Goal: Information Seeking & Learning: Learn about a topic

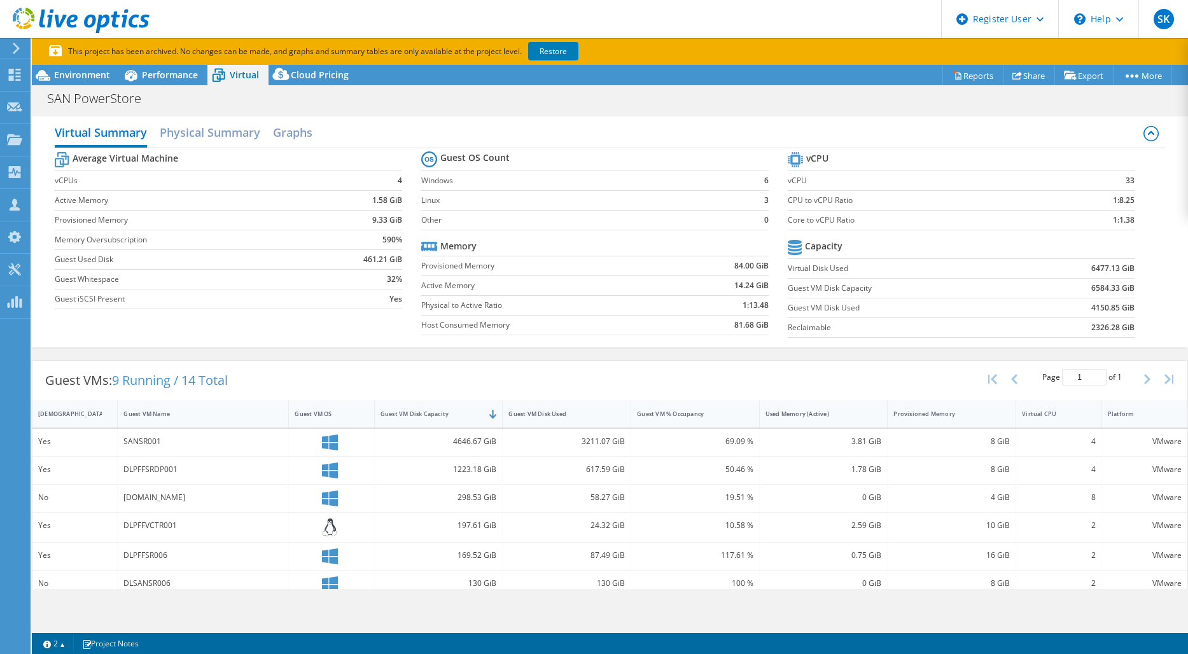
select select "USD"
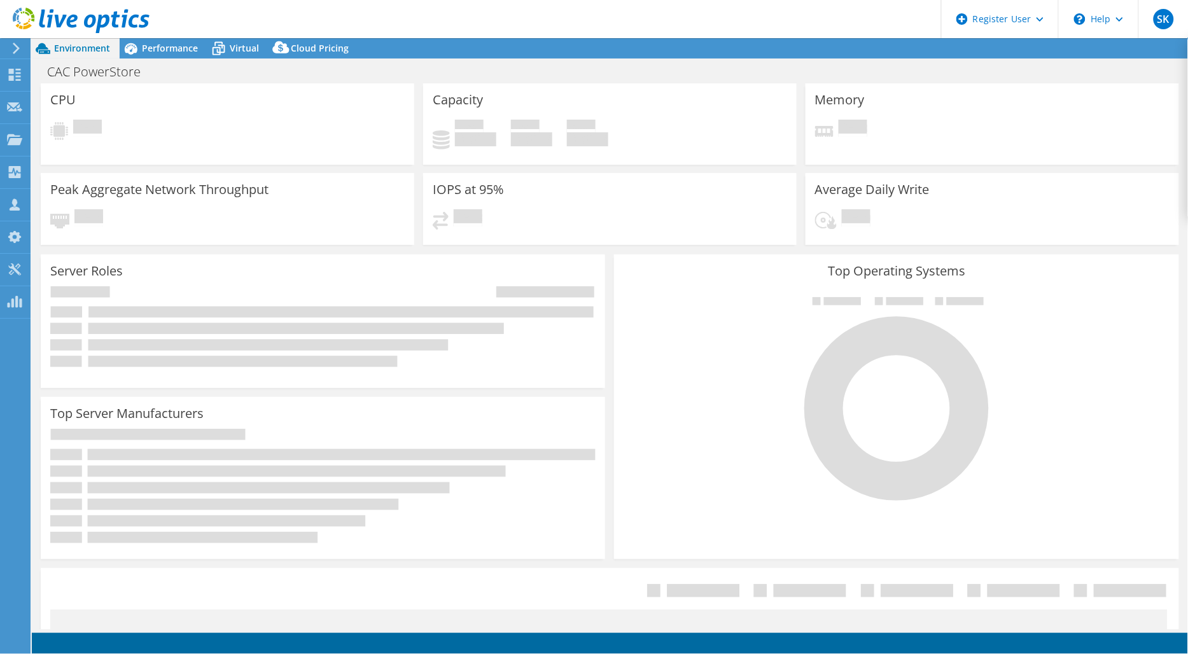
select select "EULondon"
select select "USD"
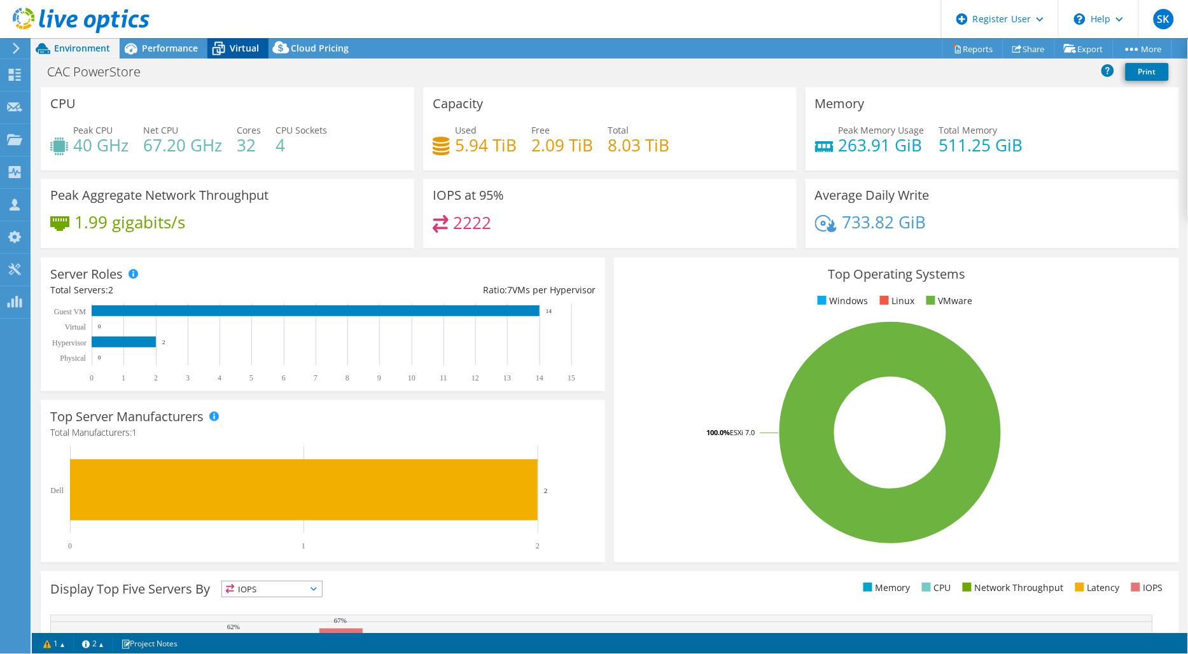
click at [228, 45] on icon at bounding box center [218, 49] width 22 height 22
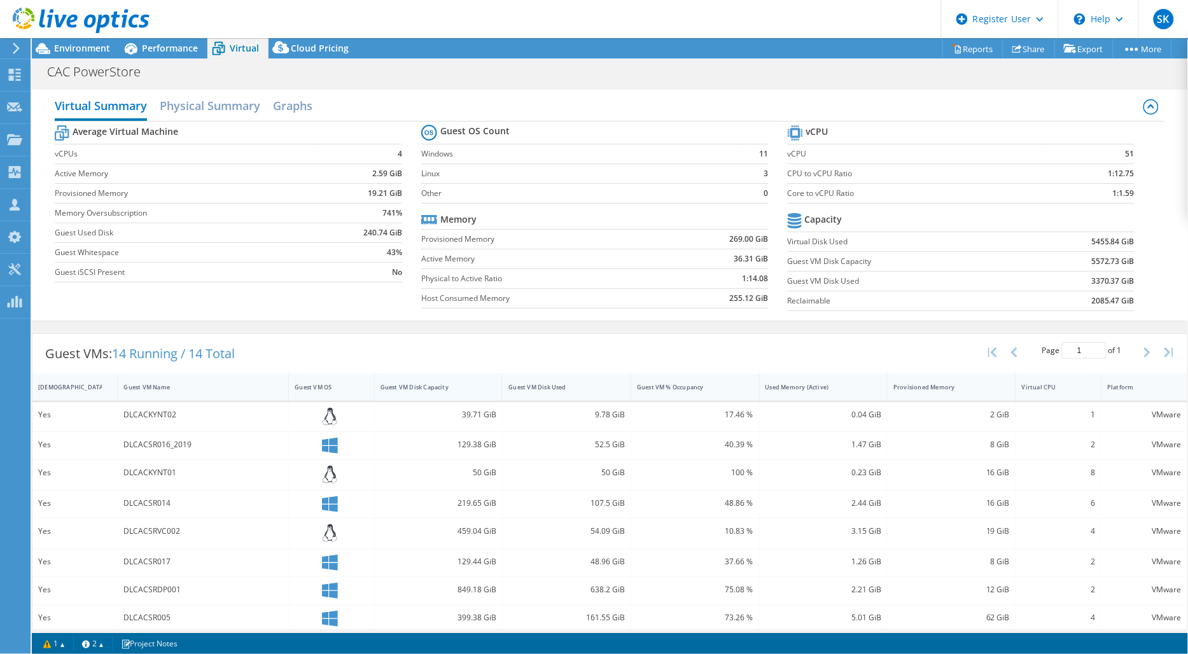
click at [480, 388] on div "Guest VM Disk Capacity" at bounding box center [431, 387] width 113 height 20
click at [459, 388] on div "Guest VM Disk Capacity" at bounding box center [431, 387] width 101 height 8
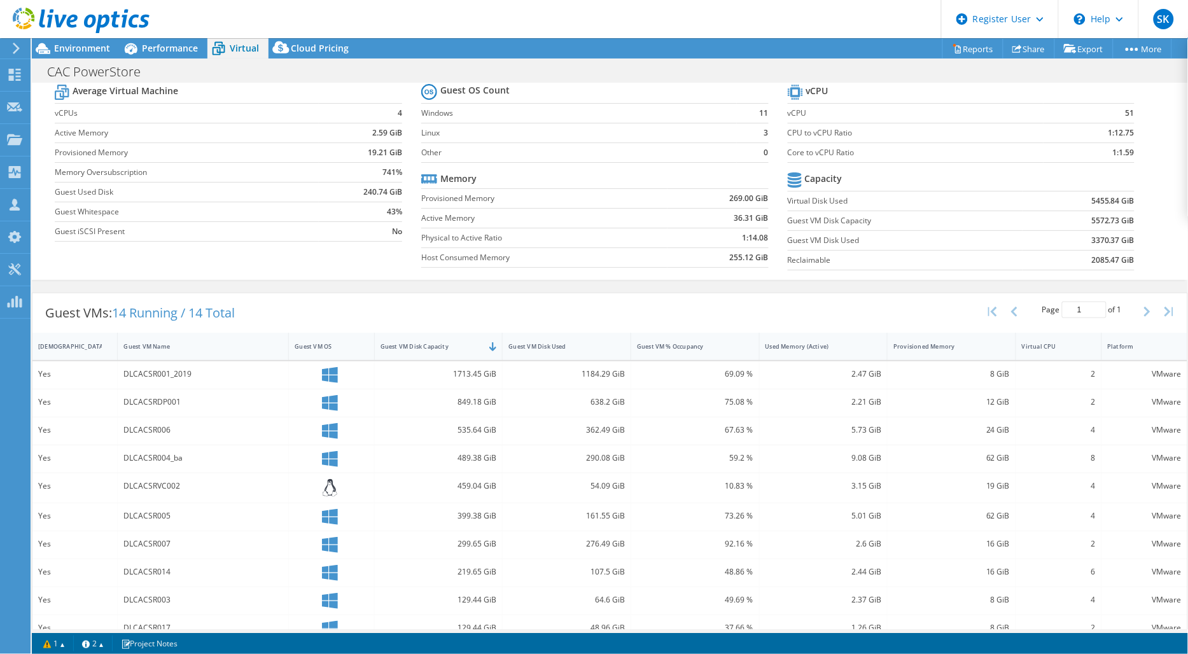
scroll to position [141, 0]
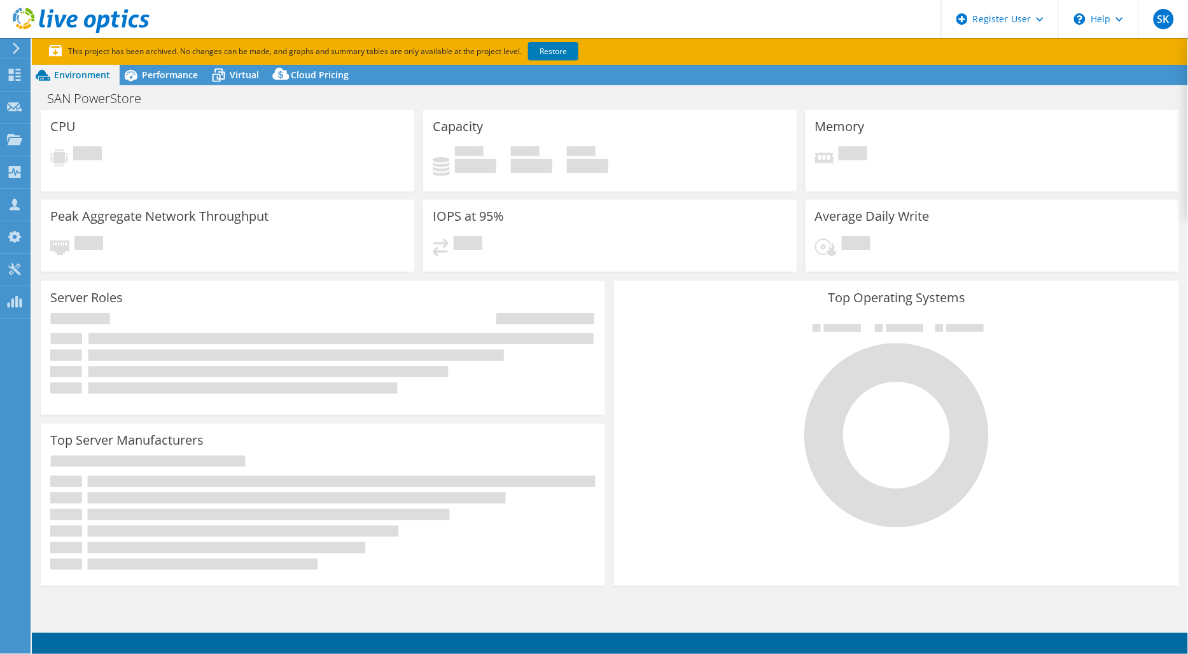
select select "USD"
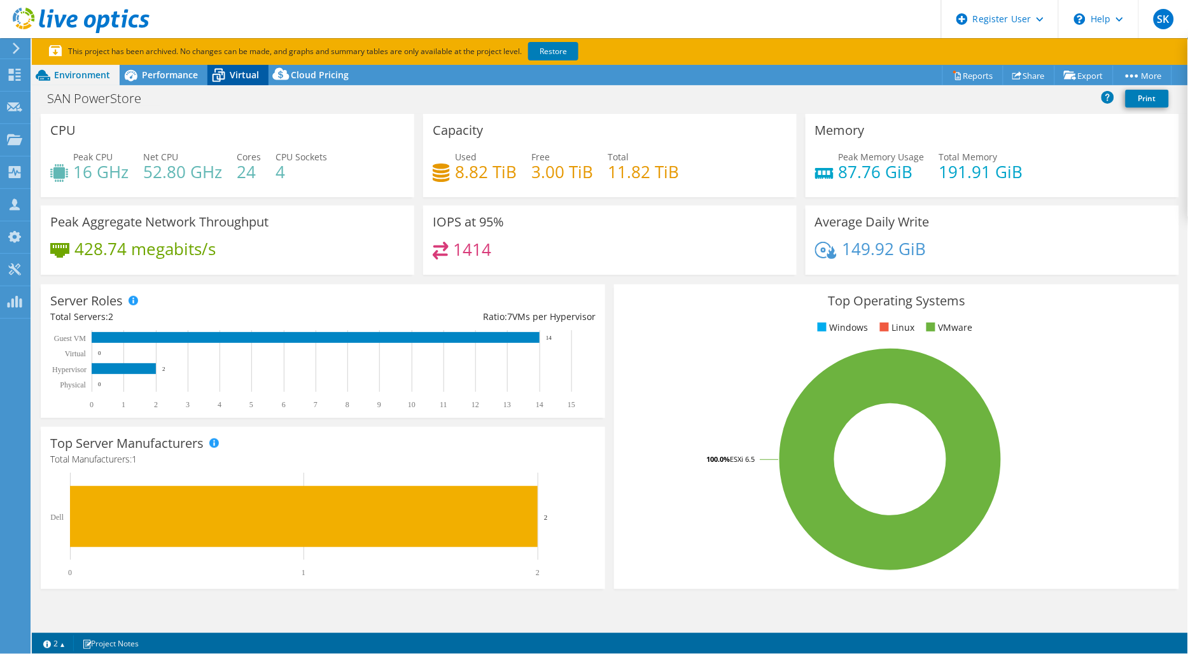
click at [238, 77] on span "Virtual" at bounding box center [244, 75] width 29 height 12
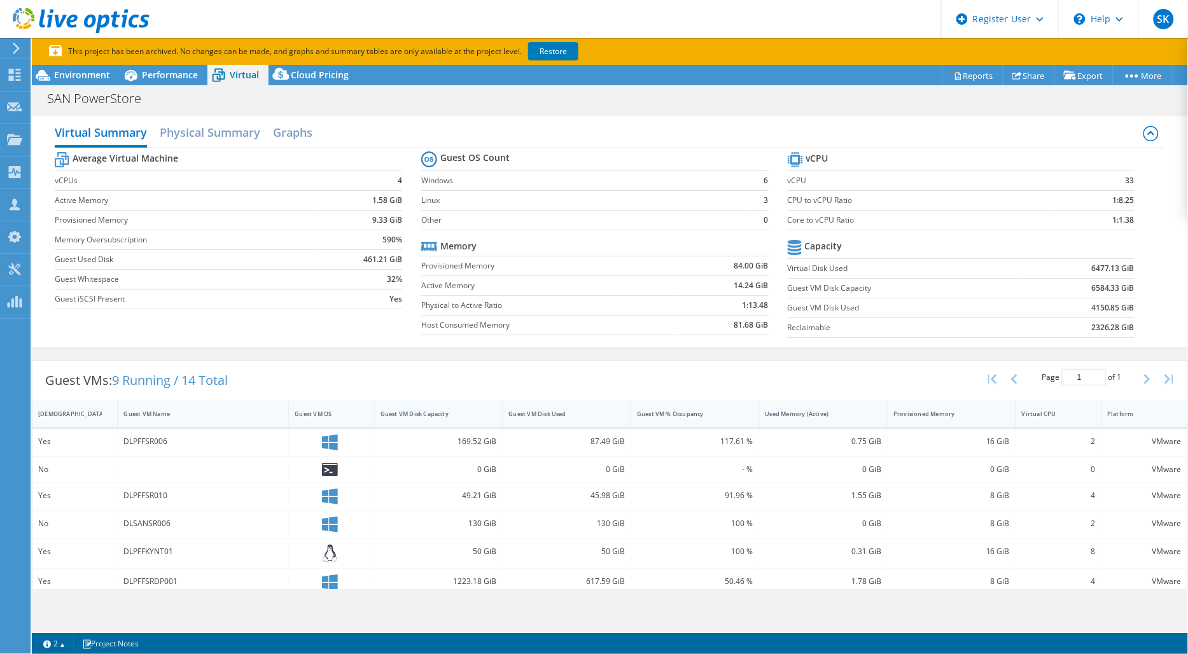
click at [431, 412] on div "Guest VM Disk Capacity" at bounding box center [431, 414] width 101 height 8
click at [437, 412] on div "Guest VM Disk Capacity" at bounding box center [431, 414] width 101 height 8
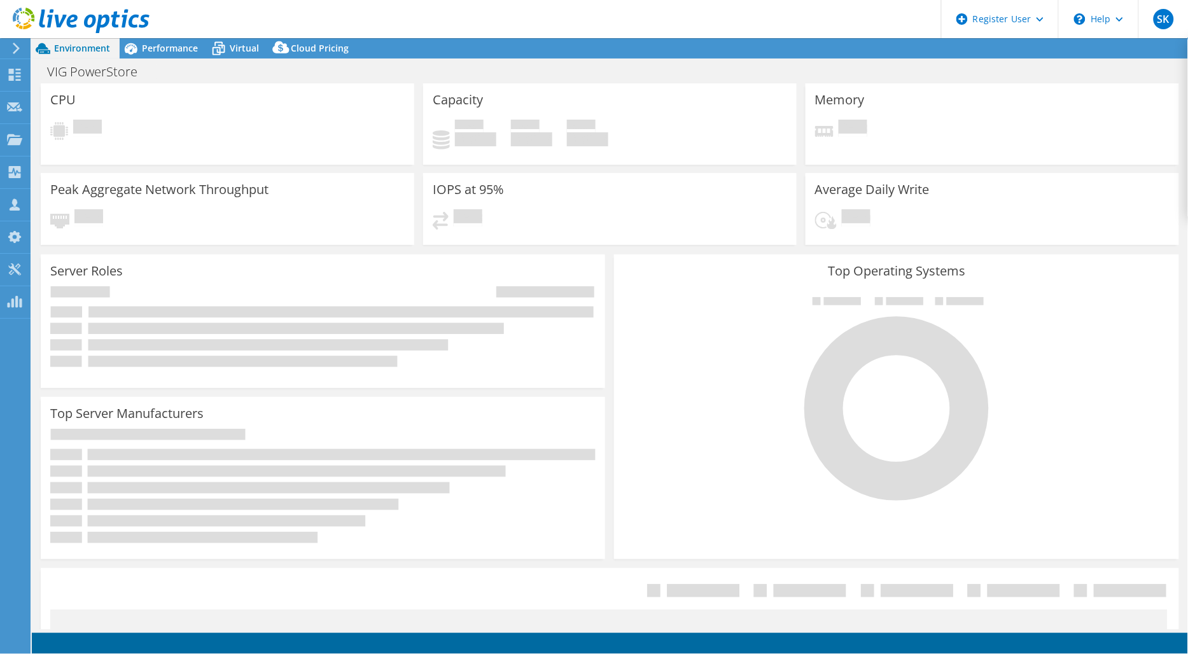
select select "EULondon"
select select "USD"
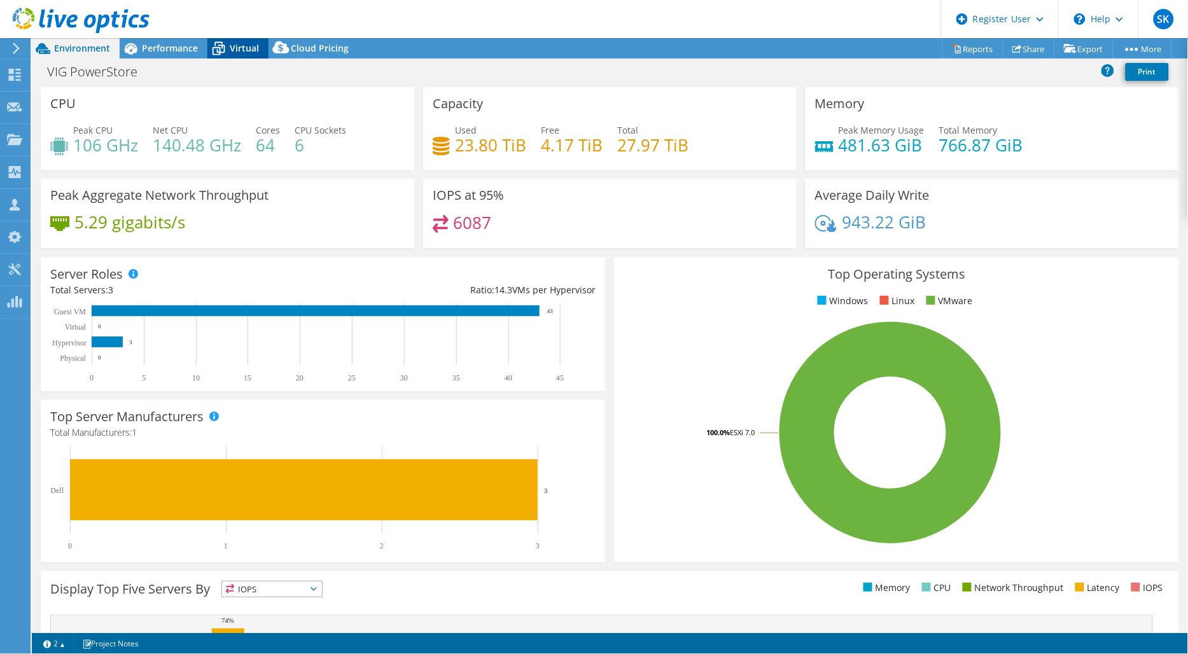
click at [225, 48] on icon at bounding box center [218, 49] width 22 height 22
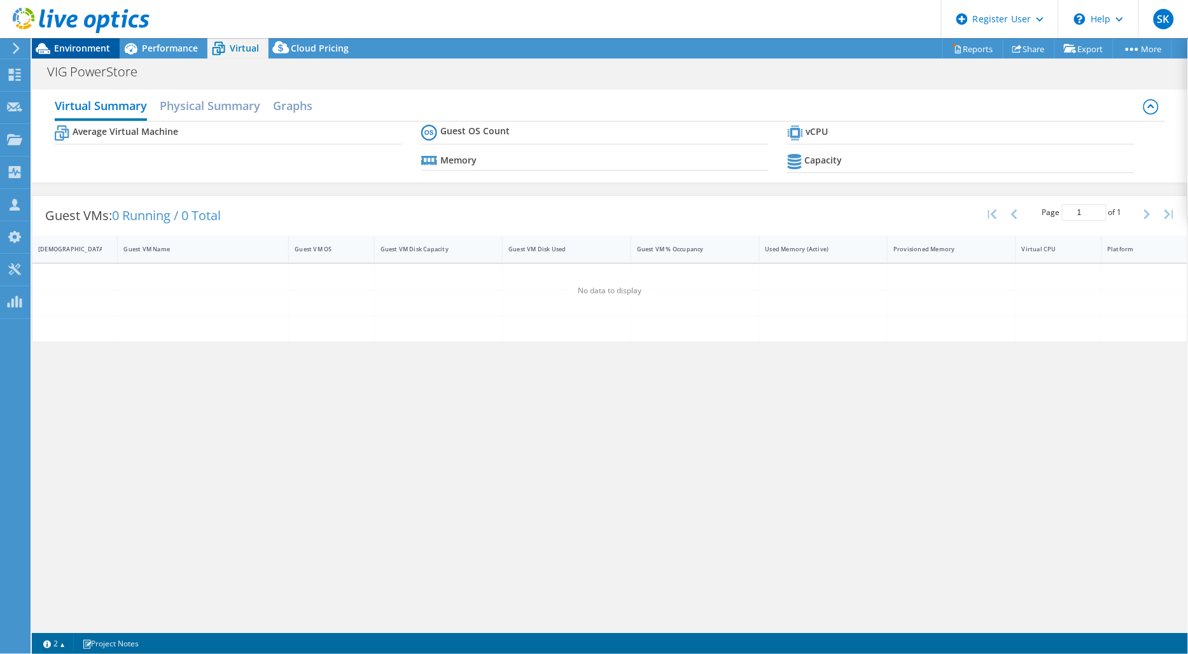
click at [102, 48] on span "Environment" at bounding box center [82, 48] width 56 height 12
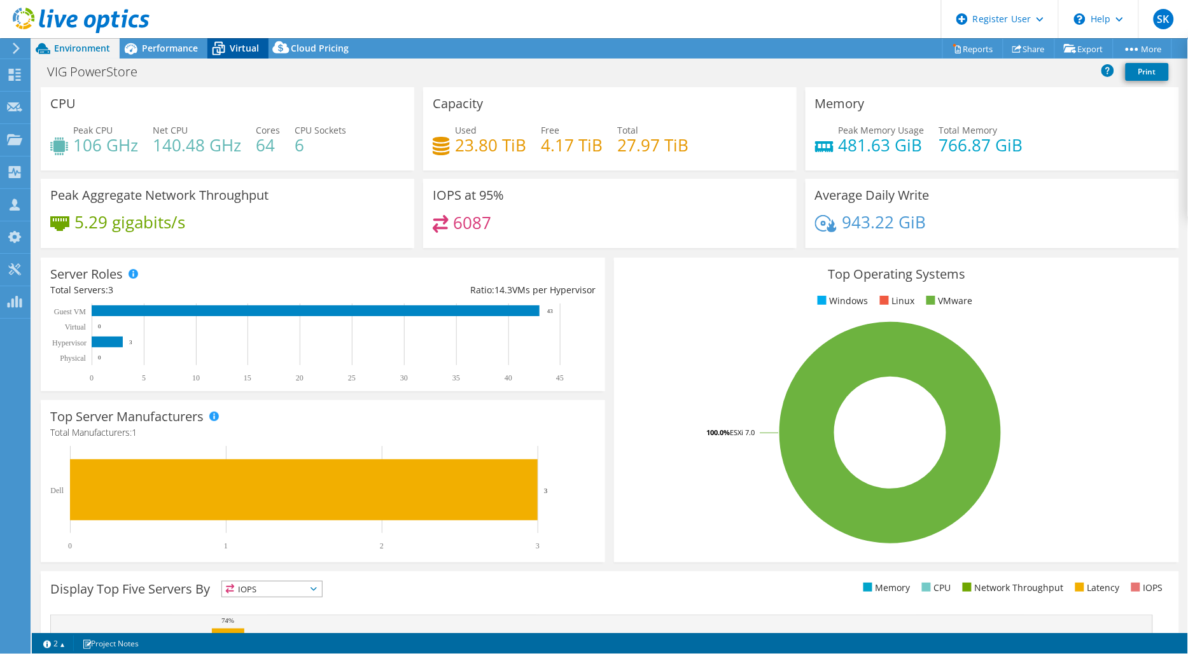
click at [232, 48] on span "Virtual" at bounding box center [244, 48] width 29 height 12
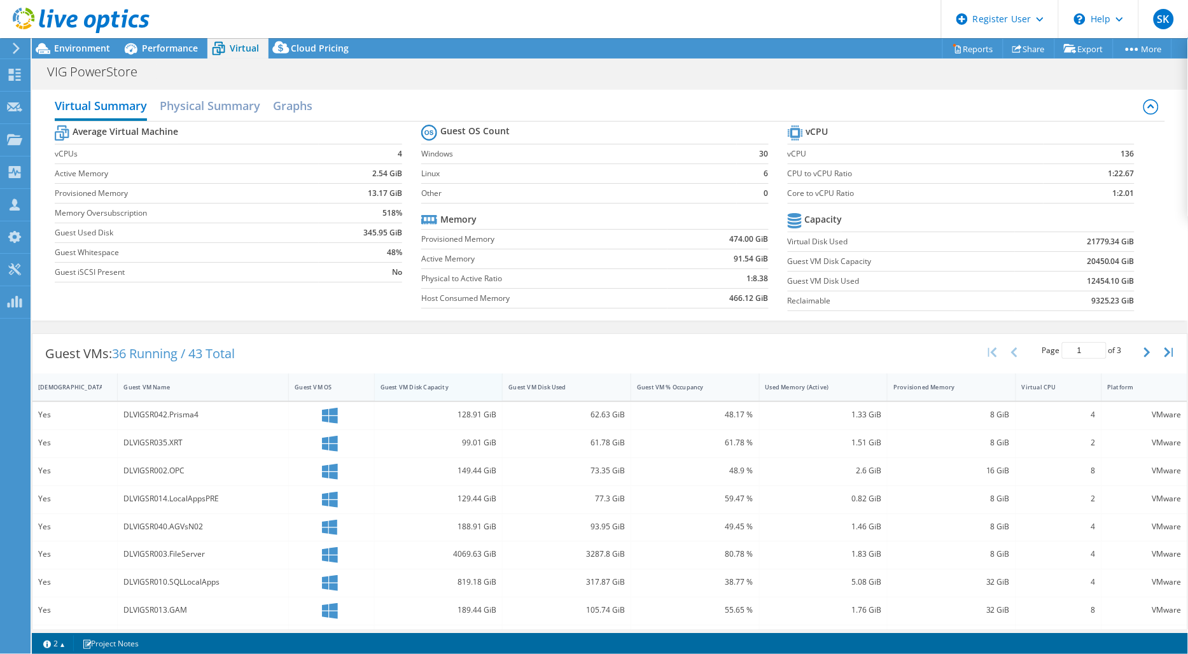
click at [458, 390] on div "Guest VM Disk Capacity" at bounding box center [431, 387] width 101 height 8
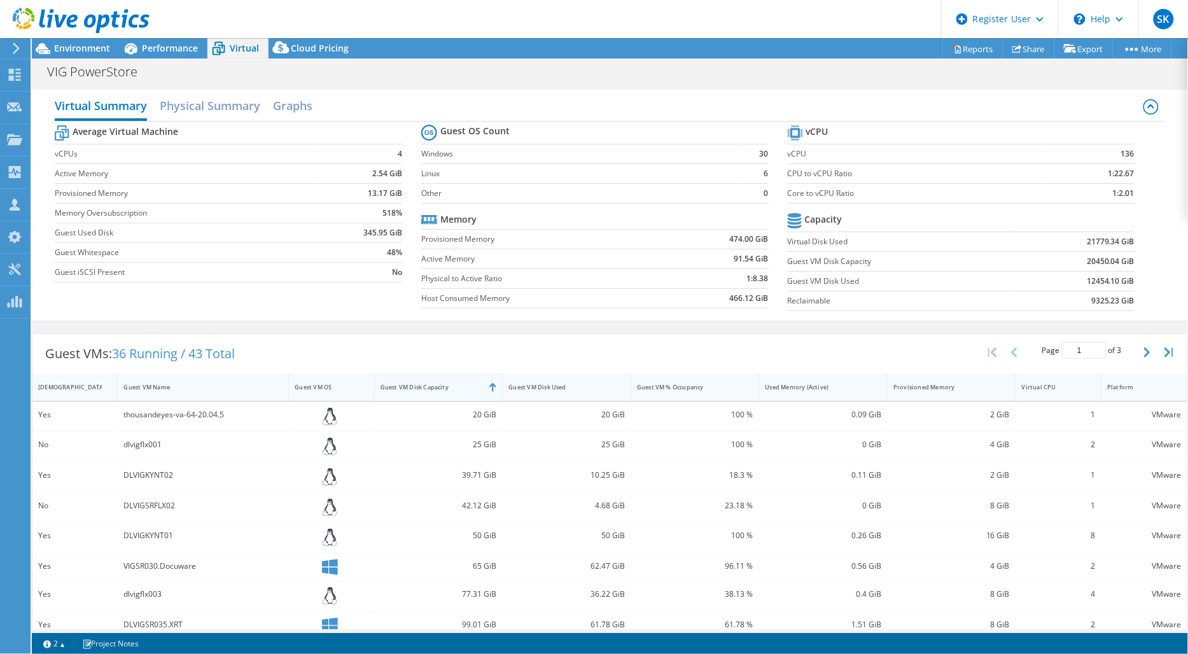
click at [458, 390] on div "Guest VM Disk Capacity" at bounding box center [431, 387] width 101 height 8
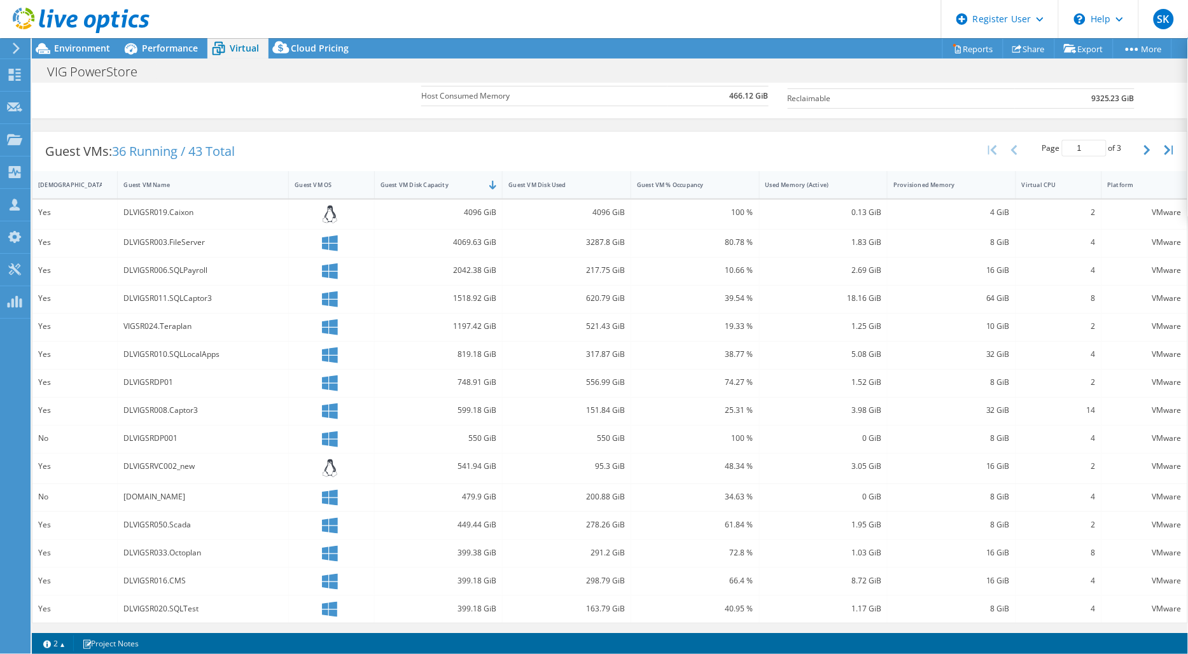
scroll to position [132, 0]
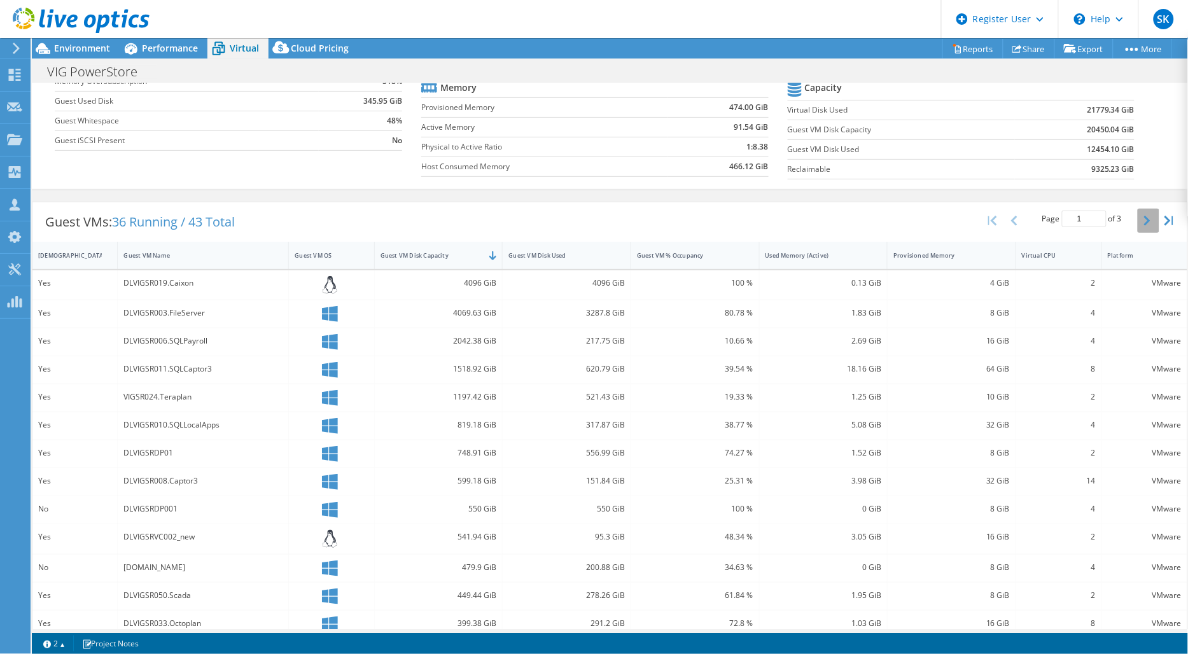
click at [1144, 216] on icon "button" at bounding box center [1147, 221] width 6 height 10
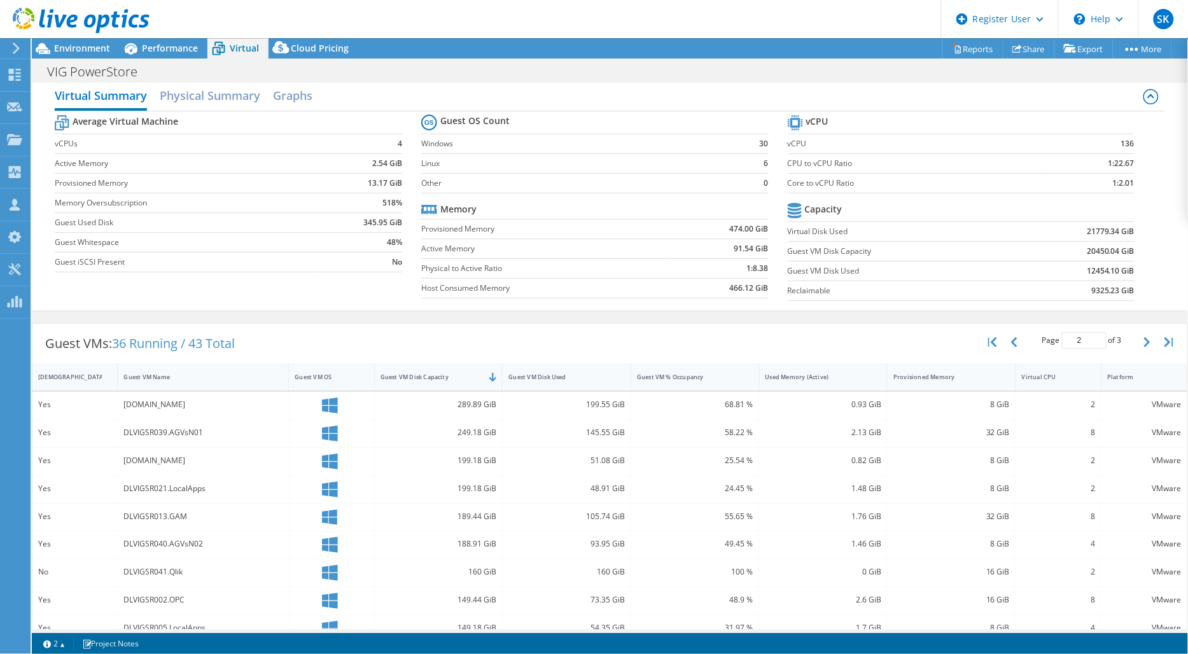
scroll to position [0, 0]
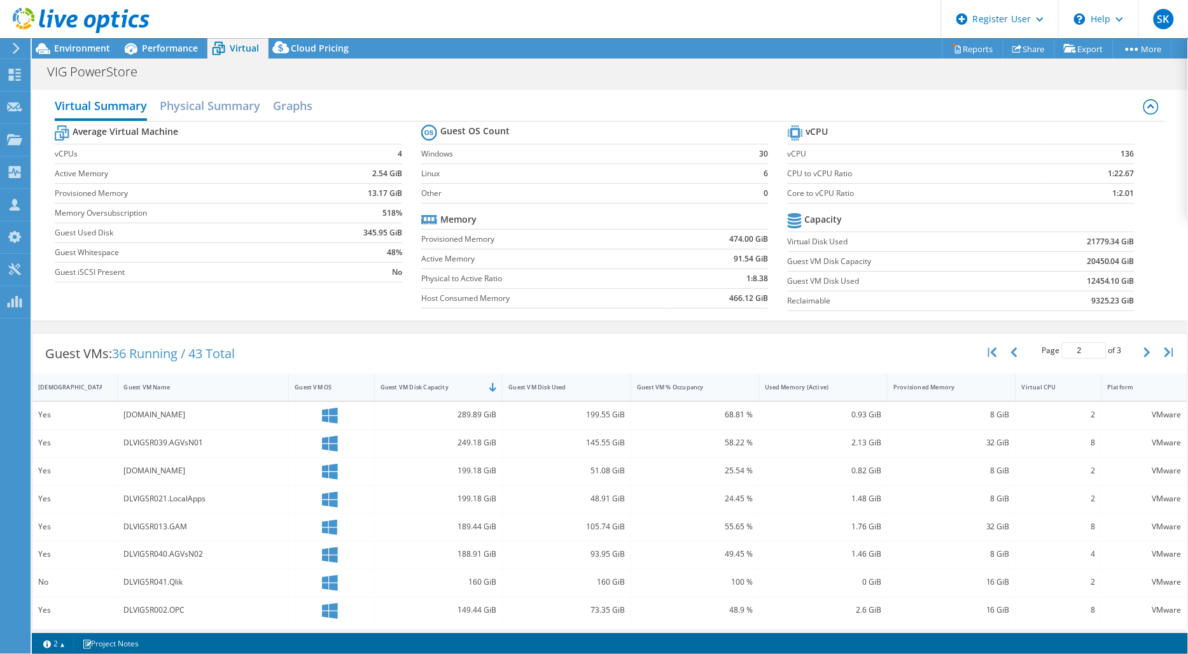
click at [1126, 350] on div "Page 2 of 3 5 rows 10 rows 20 rows 25 rows 50 rows 100 rows" at bounding box center [1082, 352] width 111 height 24
click at [1138, 353] on button "button" at bounding box center [1149, 352] width 22 height 24
click at [1007, 353] on button "button" at bounding box center [1016, 352] width 22 height 24
type input "1"
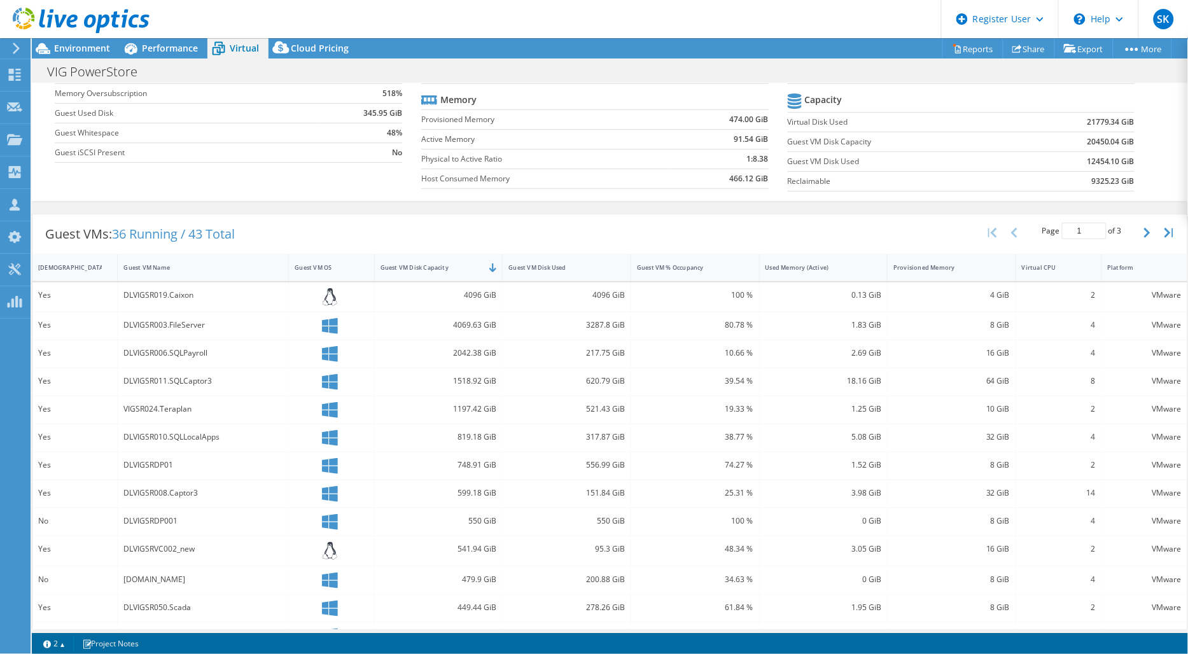
scroll to position [141, 0]
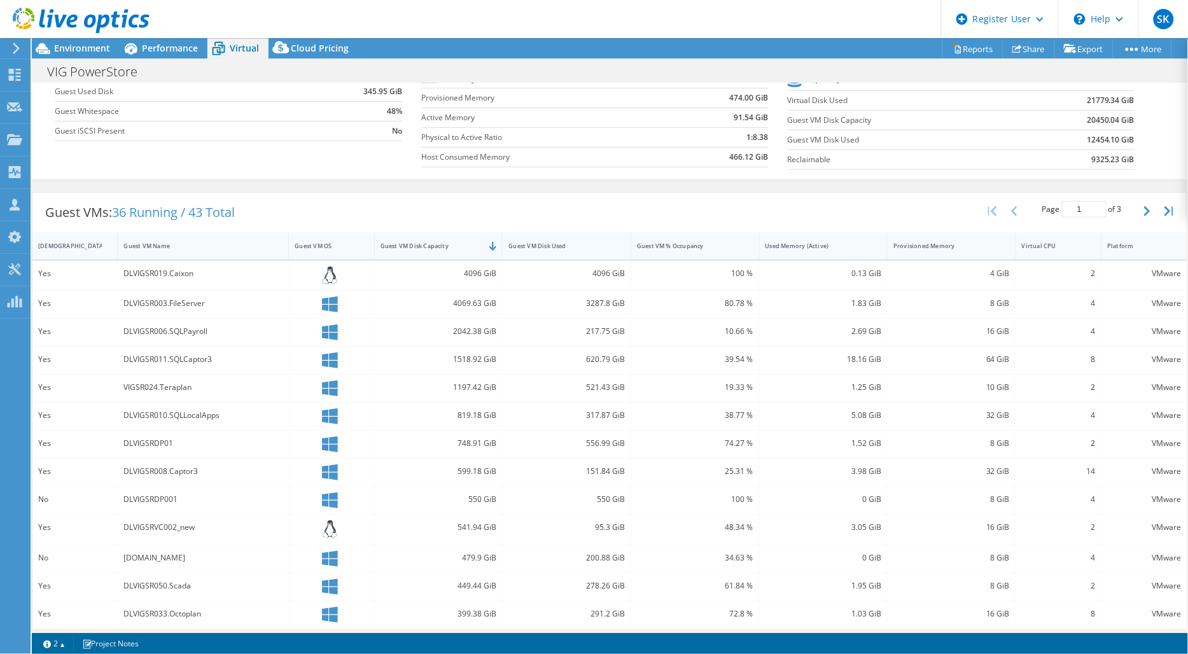
click at [543, 255] on div "Guest VM Disk Used" at bounding box center [559, 246] width 113 height 20
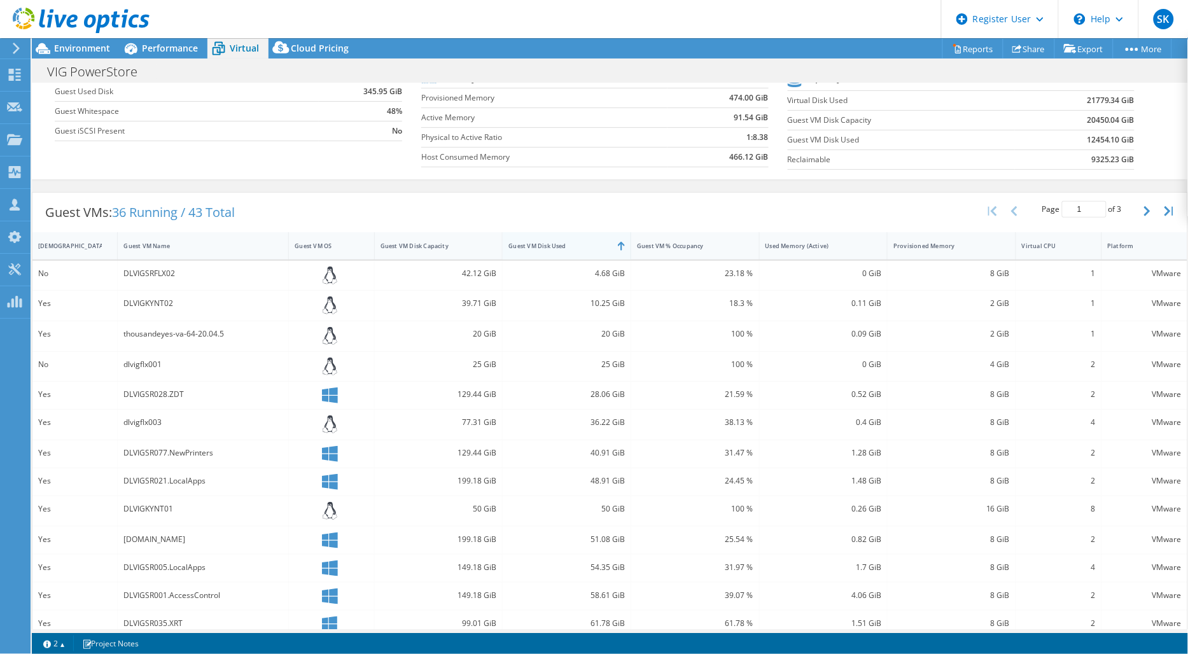
click at [540, 249] on div "Guest VM Disk Used" at bounding box center [559, 246] width 101 height 8
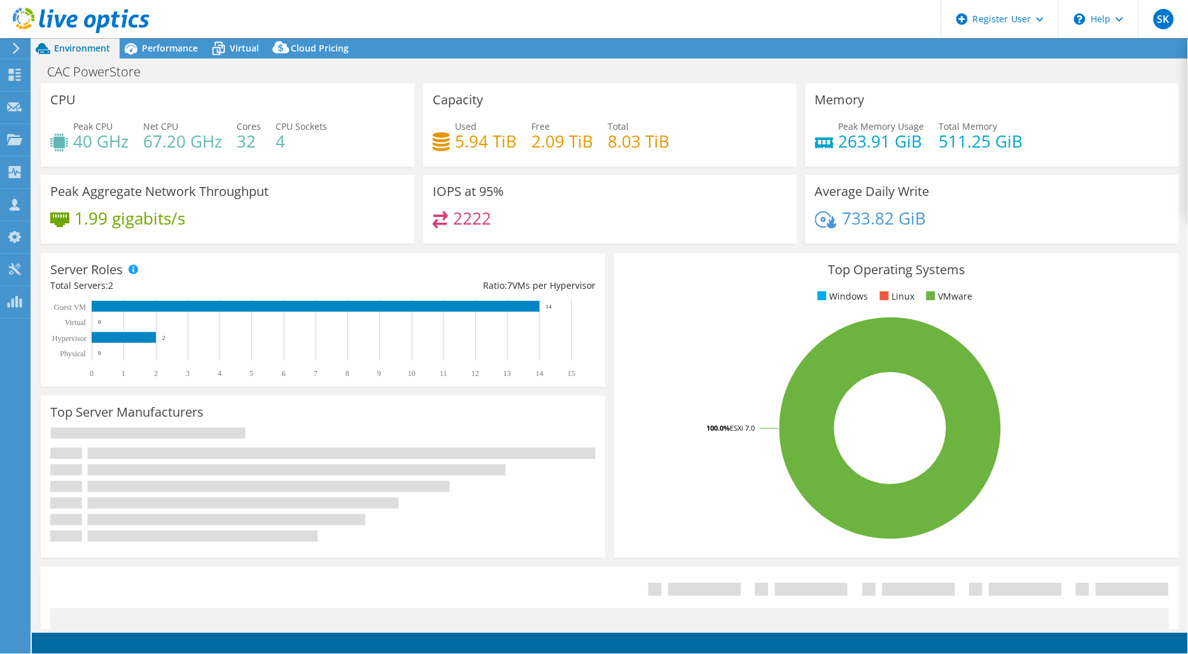
select select "EULondon"
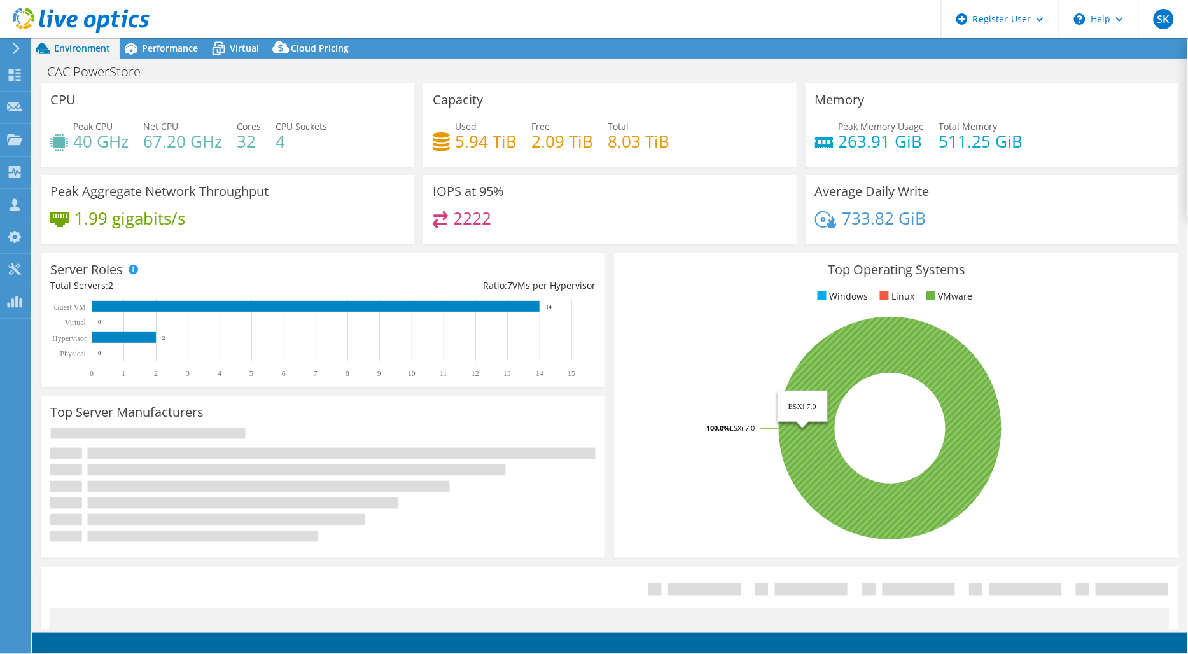
select select "EULondon"
select select "USD"
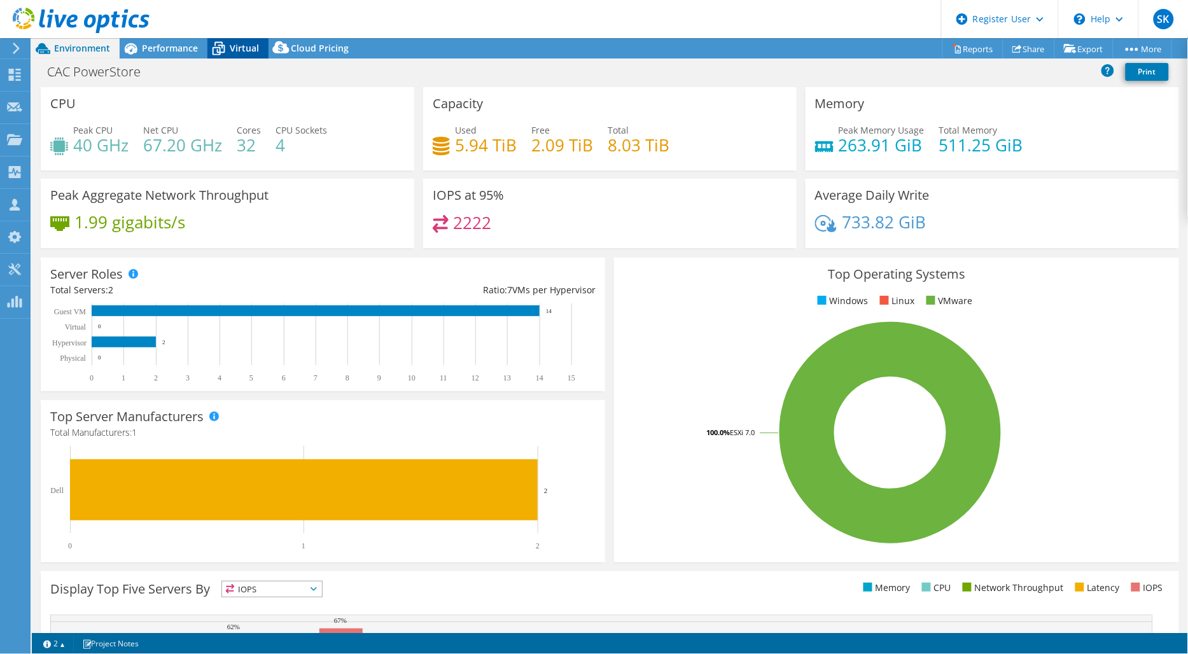
click at [240, 50] on span "Virtual" at bounding box center [244, 48] width 29 height 12
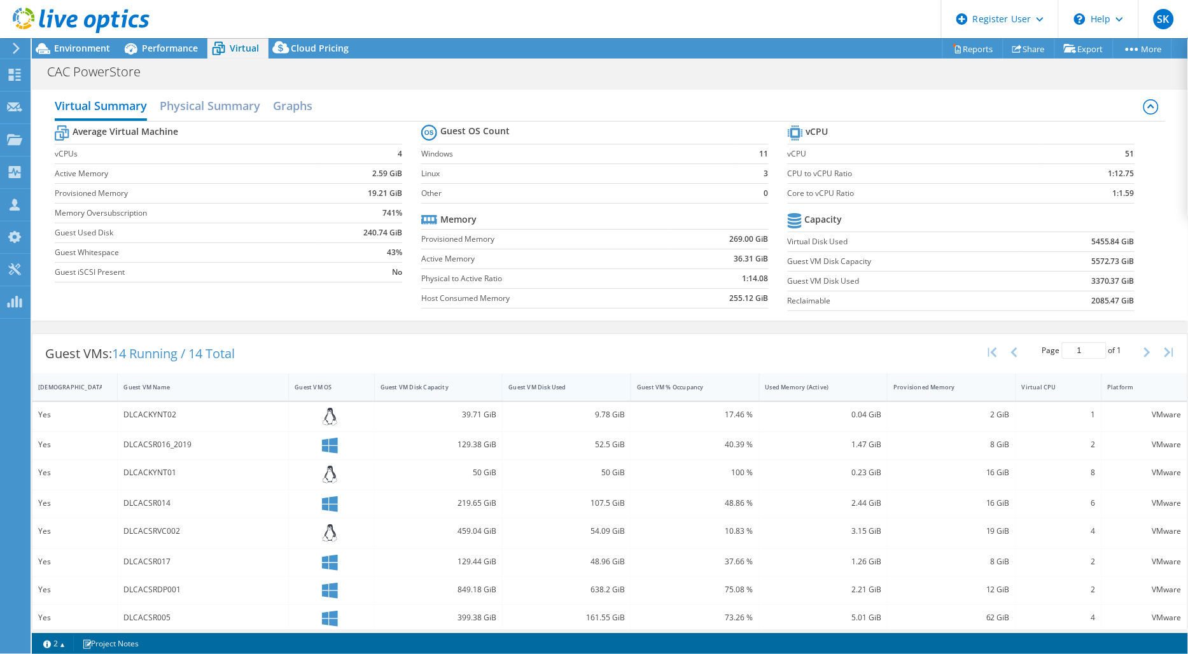
click at [556, 382] on div "Guest VM Disk Used" at bounding box center [559, 387] width 113 height 20
click at [563, 389] on div "Guest VM Disk Used" at bounding box center [559, 387] width 101 height 8
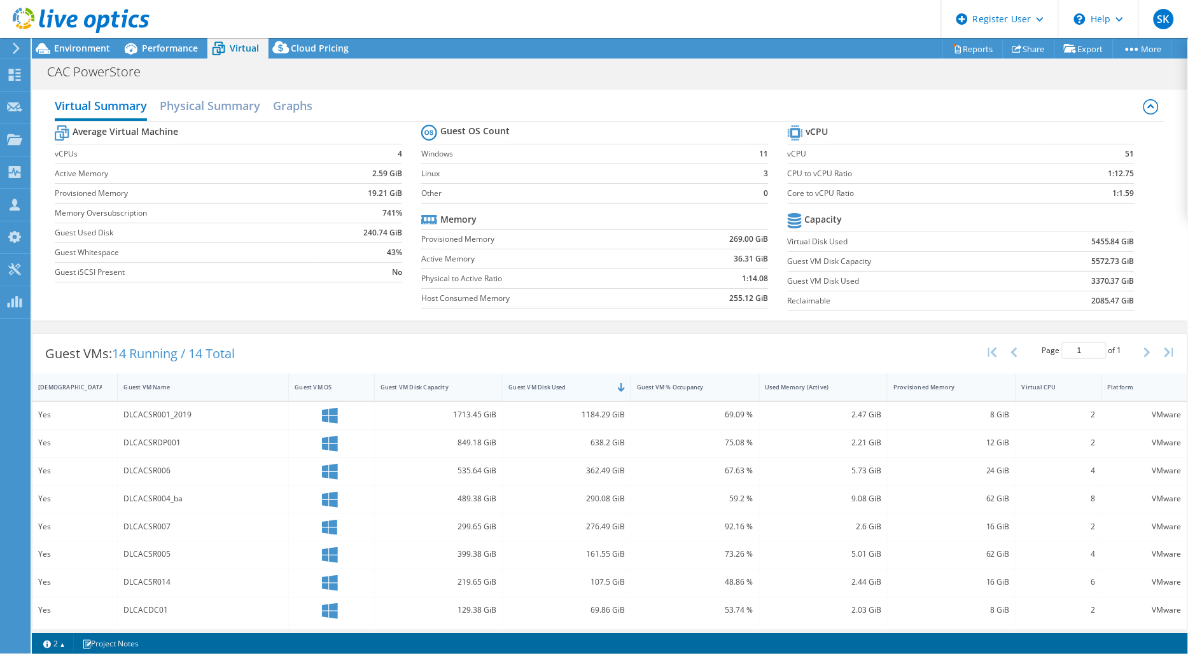
click at [563, 393] on div "Guest VM Disk Used" at bounding box center [559, 387] width 113 height 20
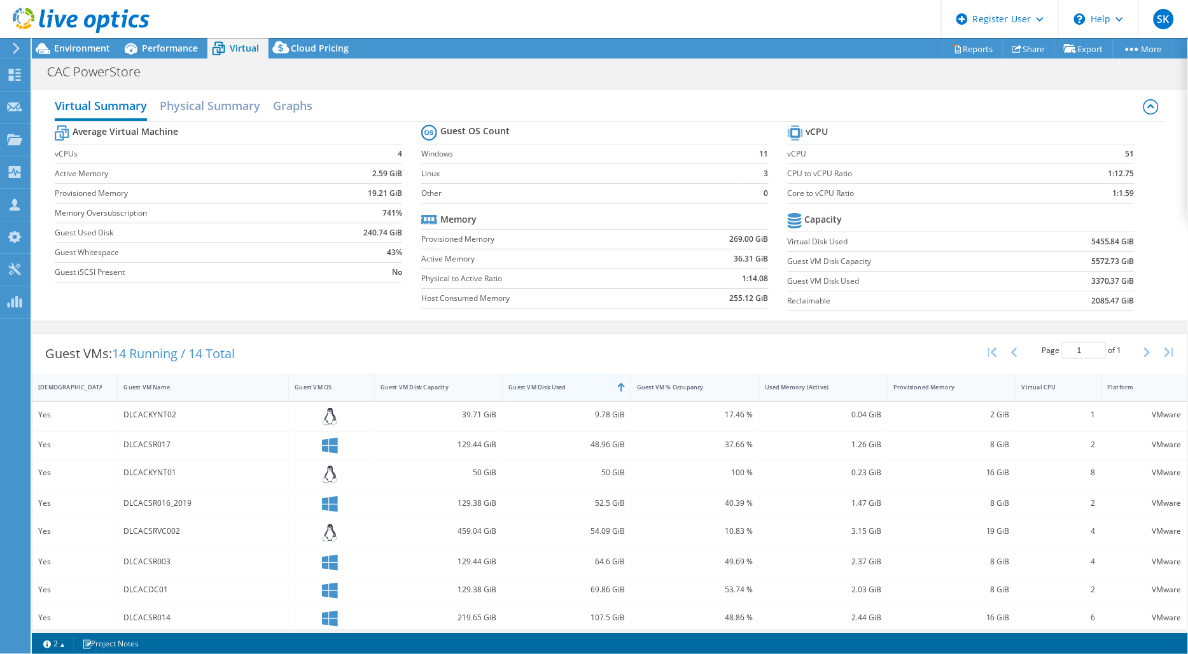
click at [562, 387] on div "Guest VM Disk Used" at bounding box center [559, 387] width 101 height 8
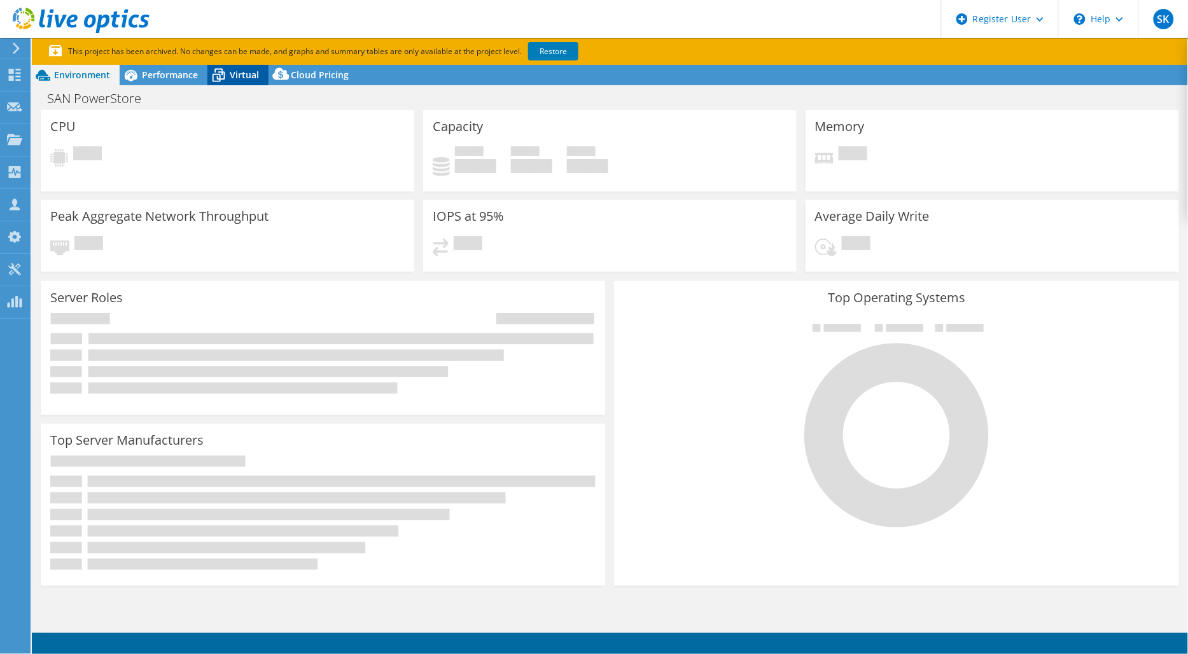
click at [244, 77] on span "Virtual" at bounding box center [244, 75] width 29 height 12
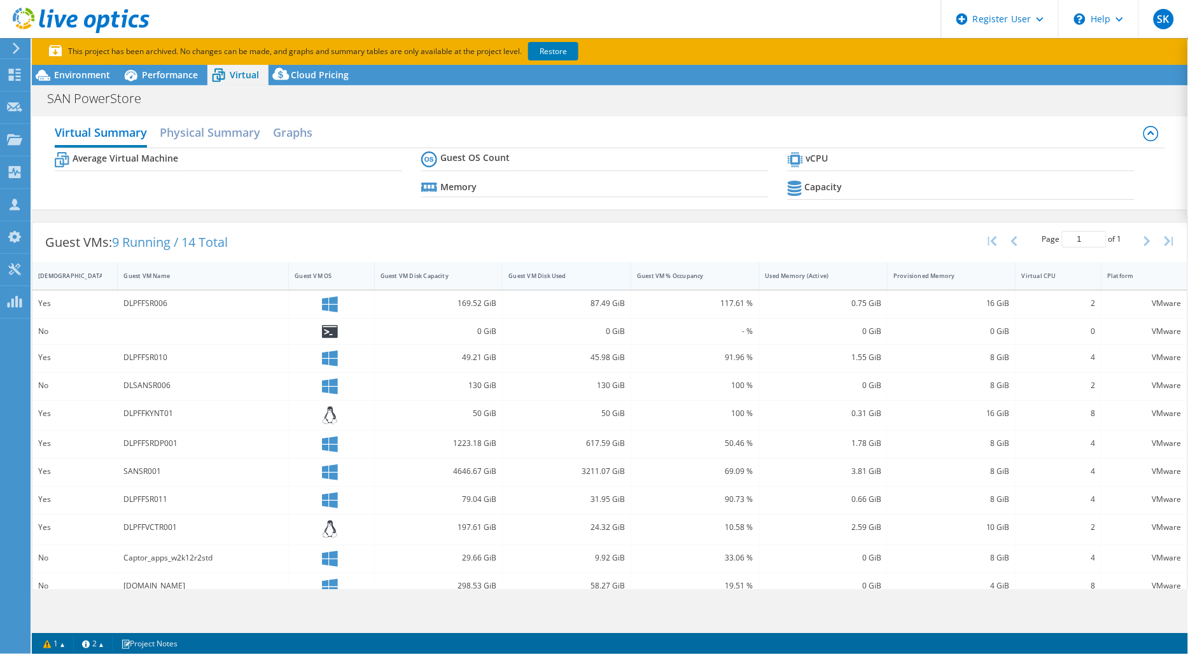
click at [518, 269] on div "Guest VM Disk Used" at bounding box center [559, 276] width 113 height 20
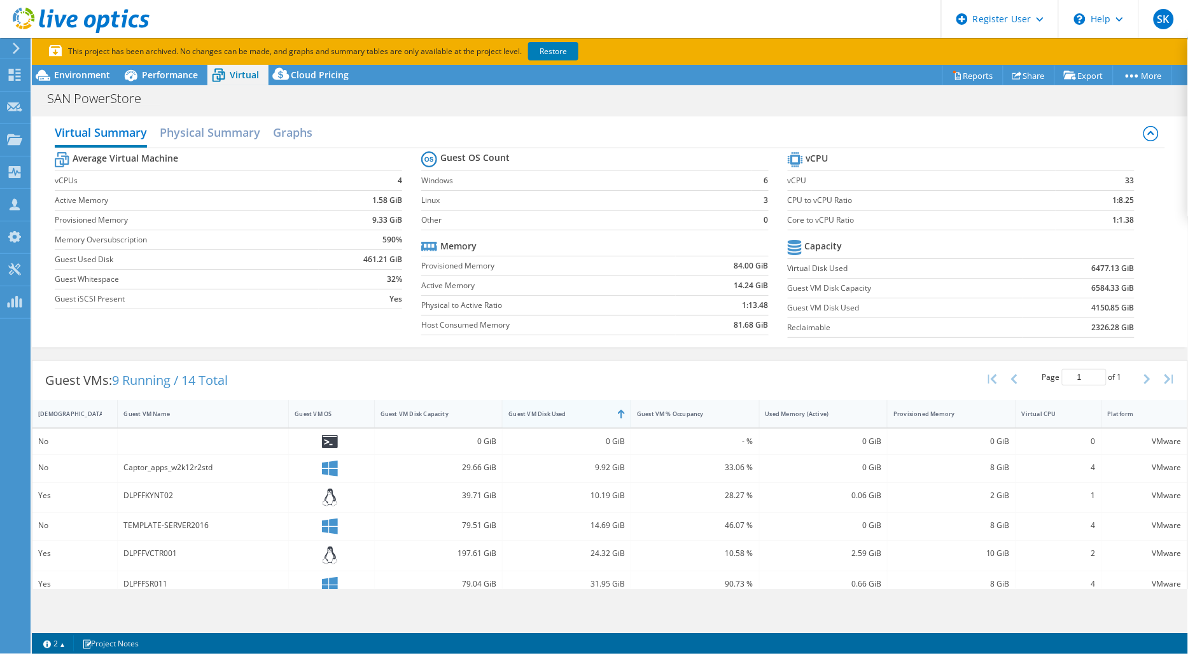
click at [520, 277] on td "Active Memory" at bounding box center [548, 286] width 255 height 20
click at [545, 412] on div "Guest VM Disk Used" at bounding box center [559, 414] width 101 height 8
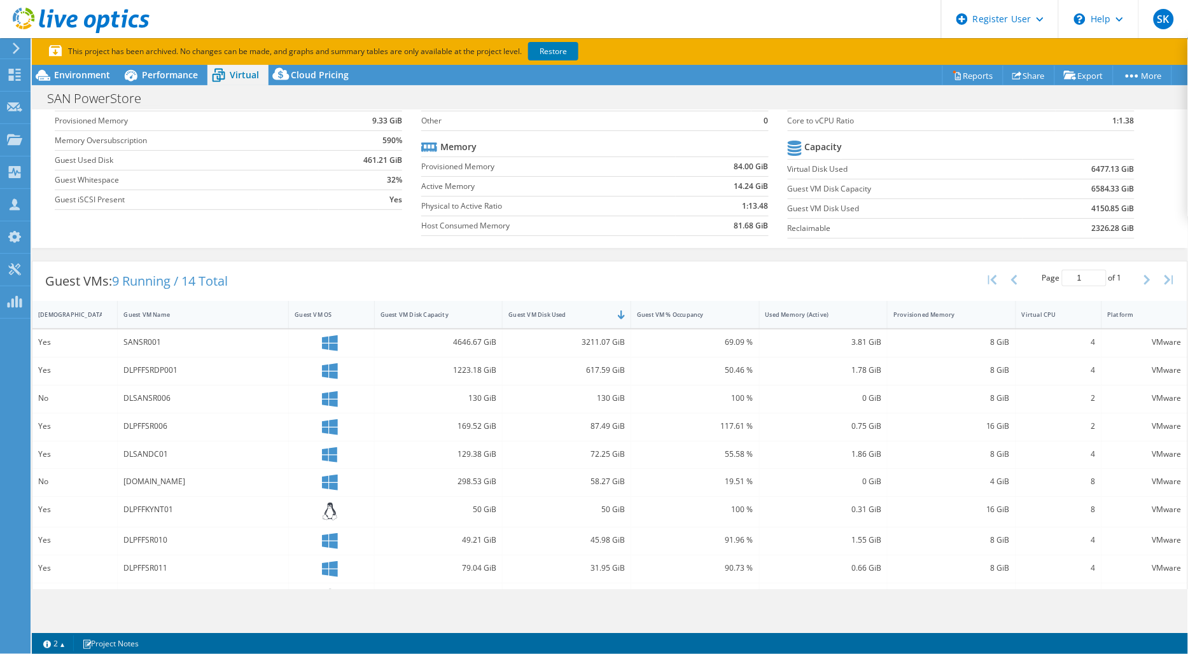
scroll to position [102, 0]
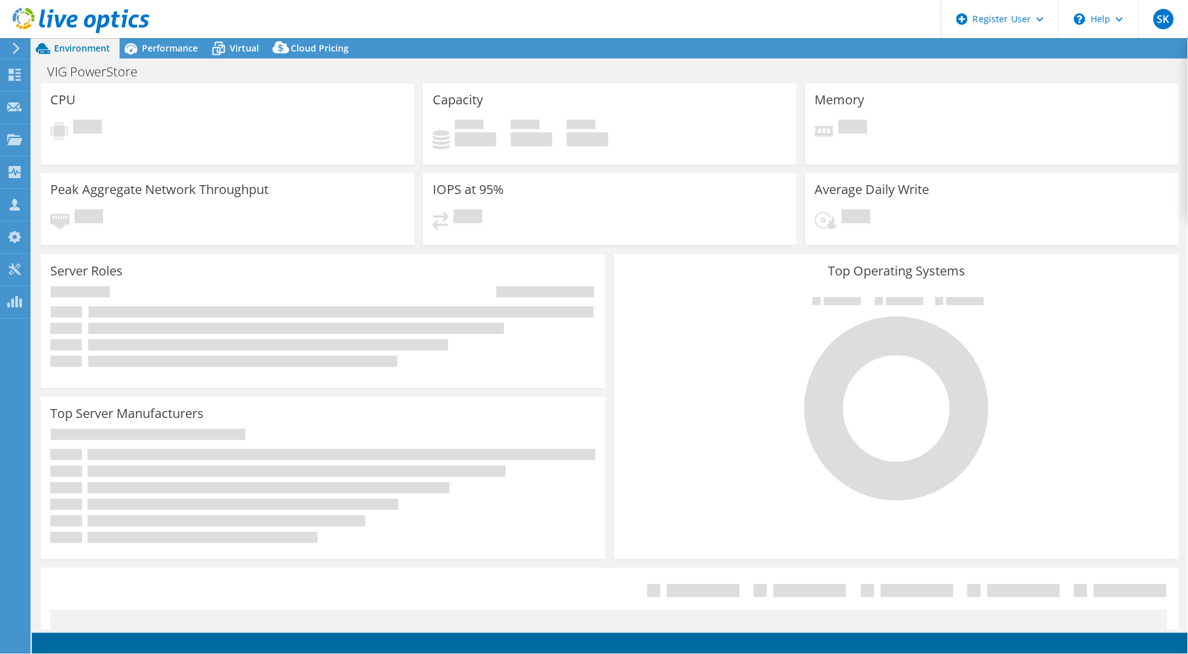
select select "EULondon"
select select "USD"
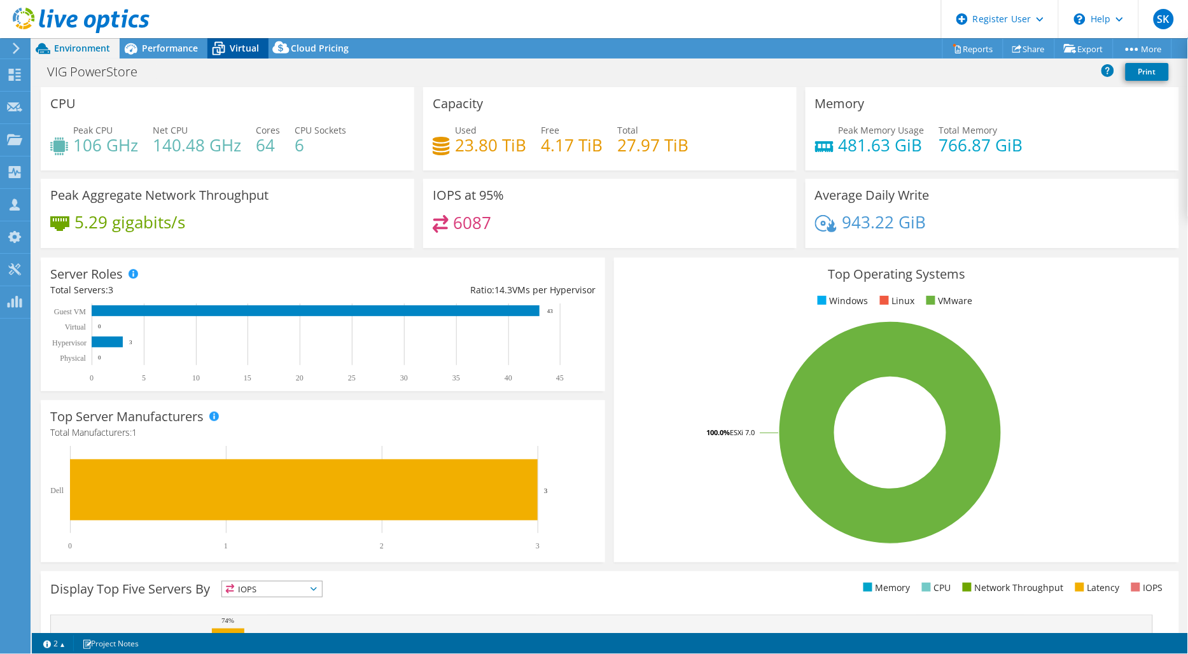
click at [234, 51] on span "Virtual" at bounding box center [244, 48] width 29 height 12
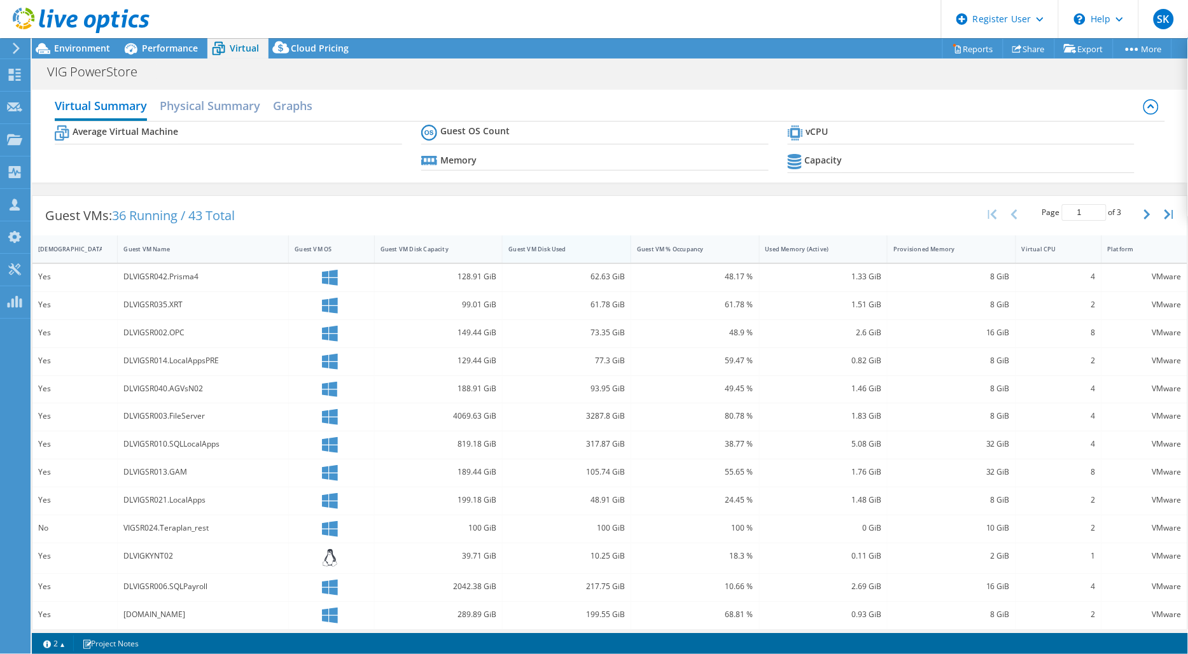
click at [583, 251] on div "Virtual Summary Physical Summary Graphs Average Virtual Machine Guest OS Count …" at bounding box center [610, 387] width 1156 height 609
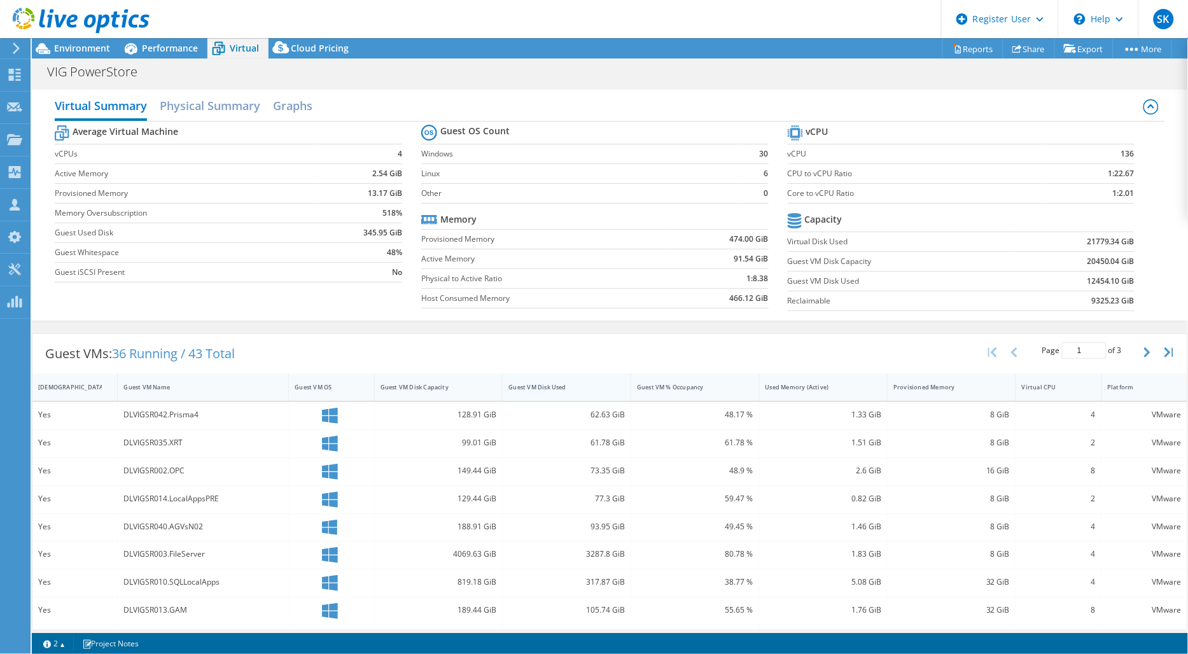
click at [577, 392] on div "Guest VM Disk Used" at bounding box center [559, 387] width 113 height 20
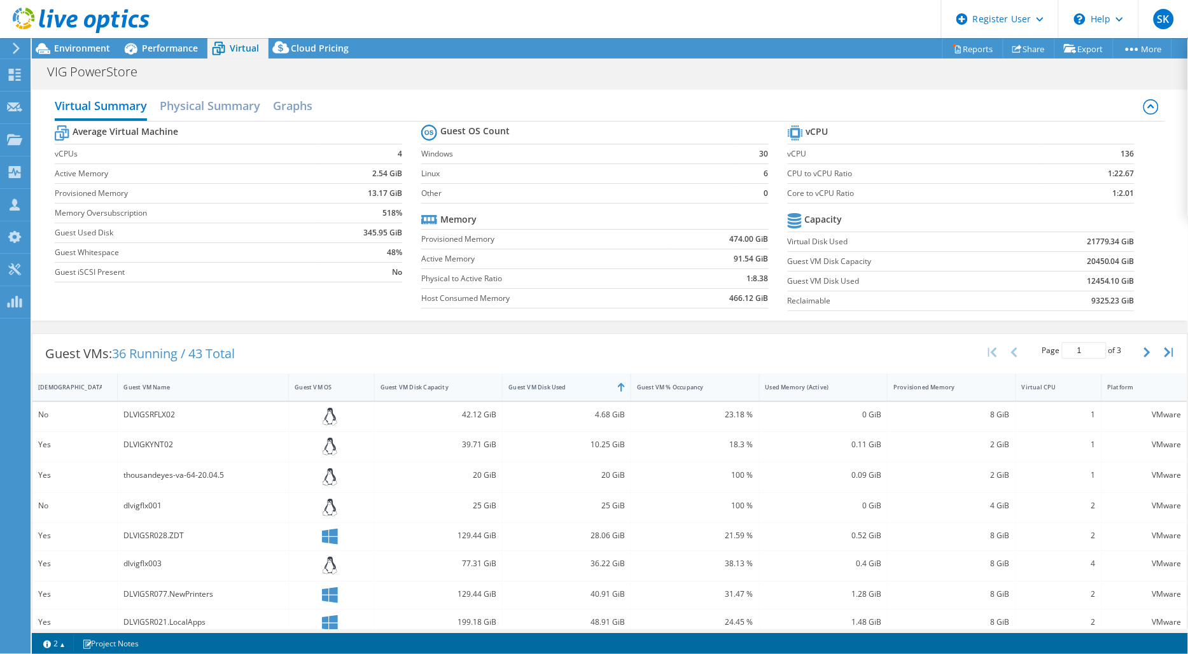
click at [577, 389] on div "Guest VM Disk Used" at bounding box center [559, 387] width 101 height 8
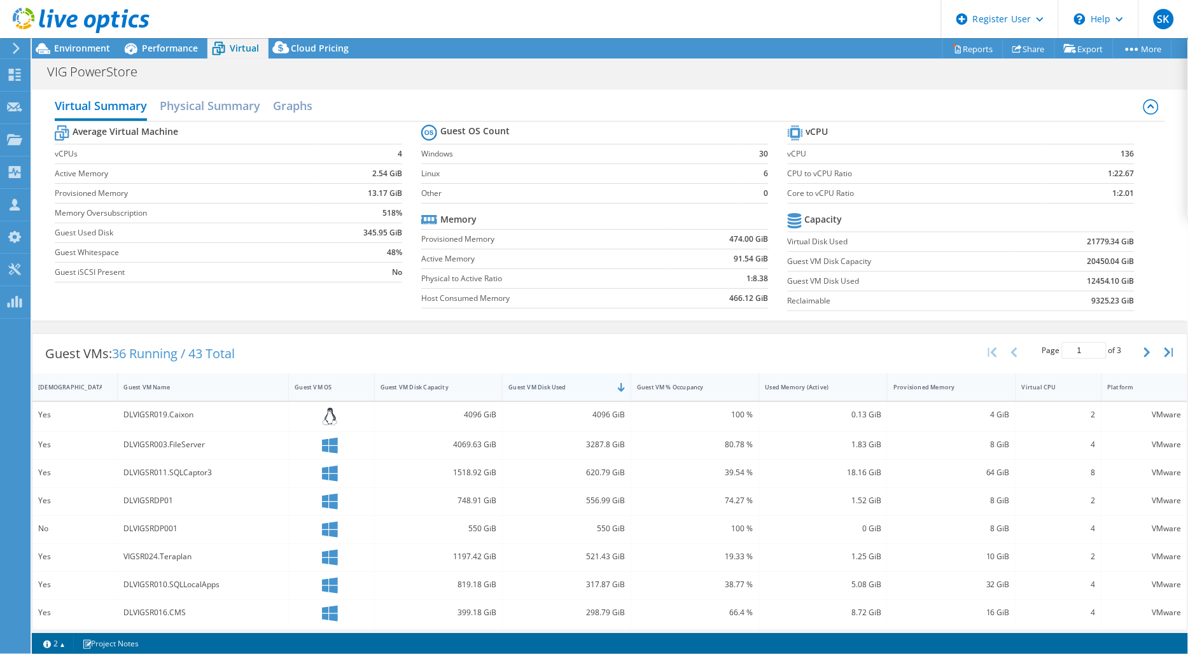
click at [577, 389] on div "Guest VM Disk Used" at bounding box center [559, 387] width 101 height 8
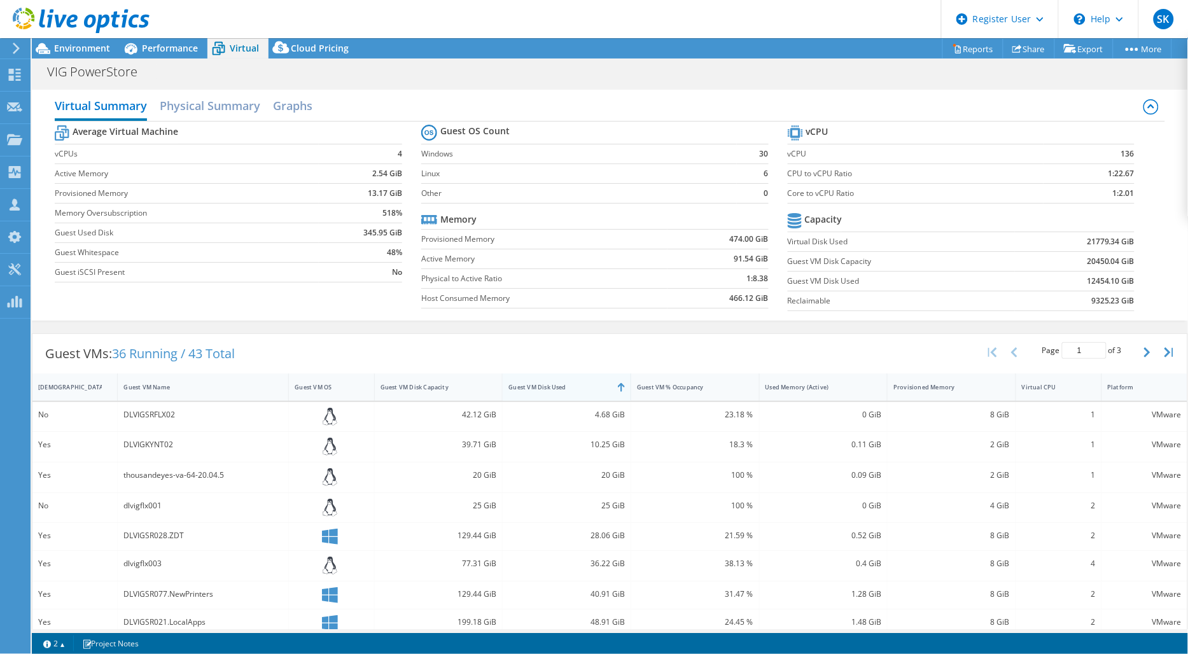
click at [577, 389] on div "Guest VM Disk Used" at bounding box center [559, 387] width 101 height 8
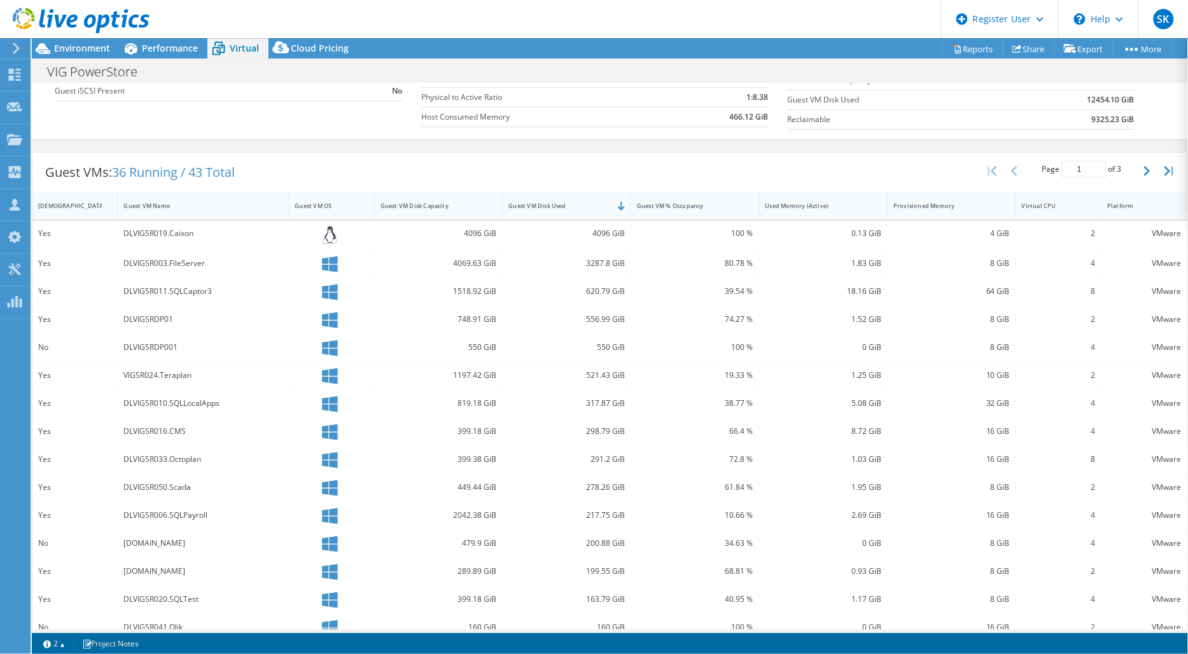
scroll to position [200, 0]
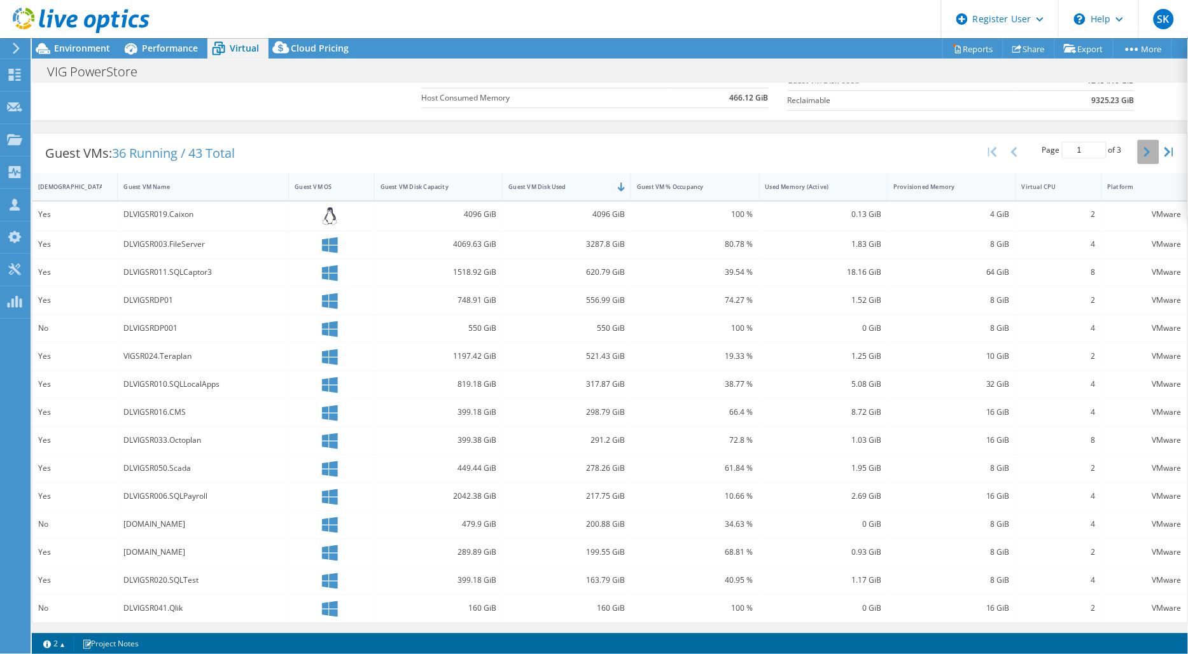
click at [1144, 151] on button "button" at bounding box center [1149, 152] width 22 height 24
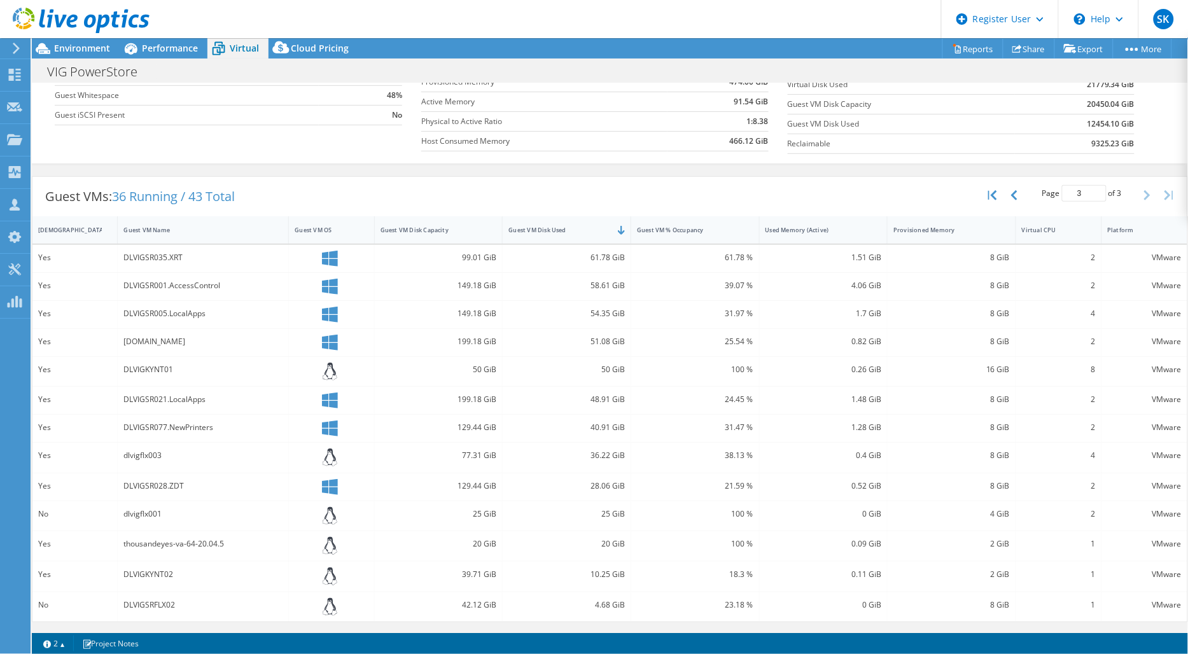
scroll to position [156, 0]
click at [1009, 202] on button "button" at bounding box center [1016, 197] width 22 height 24
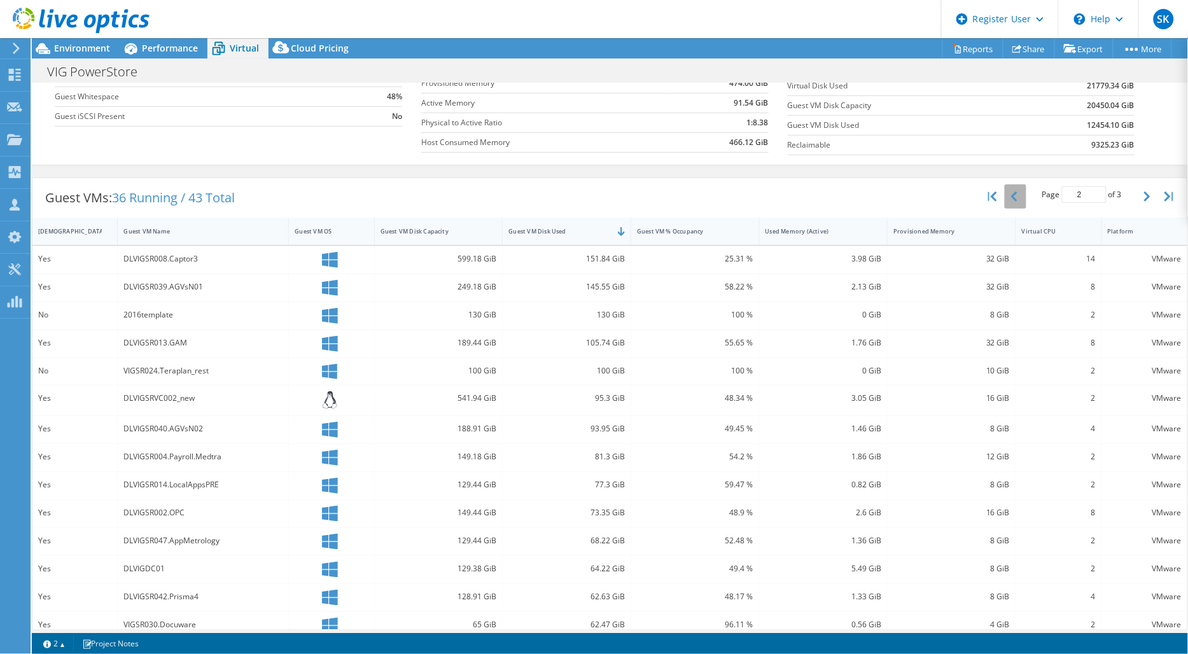
click at [1008, 200] on button "button" at bounding box center [1016, 197] width 22 height 24
type input "1"
click at [579, 230] on div "Guest VM Disk Used" at bounding box center [559, 231] width 101 height 8
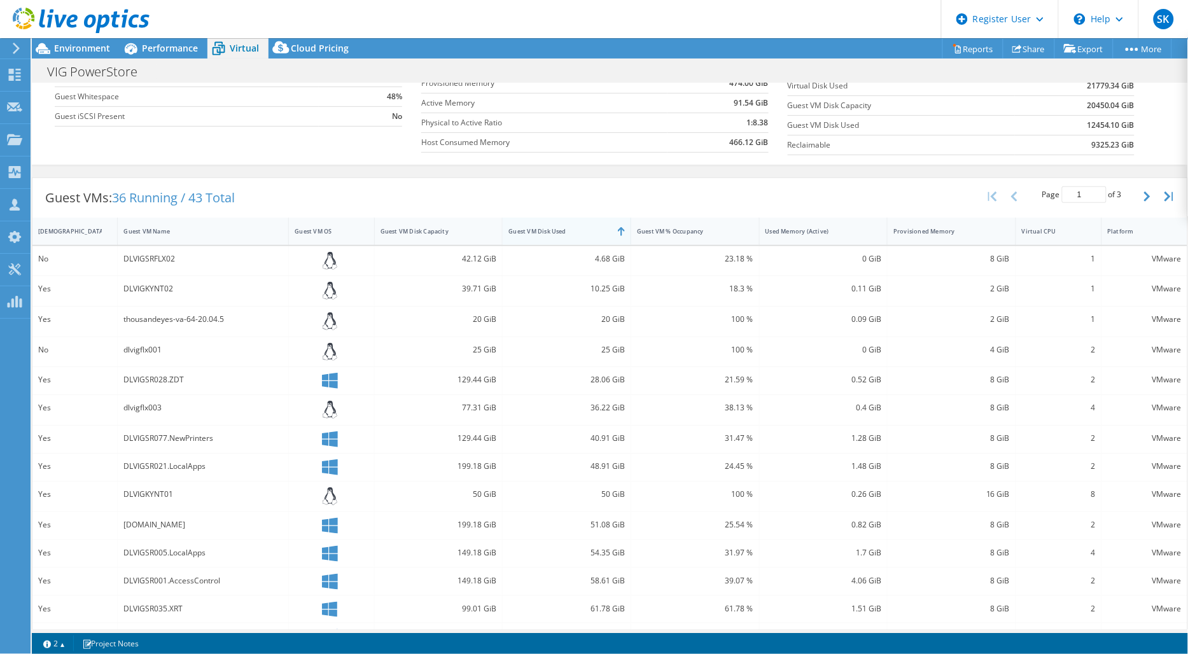
click at [575, 232] on div "Guest VM Disk Used" at bounding box center [559, 231] width 101 height 8
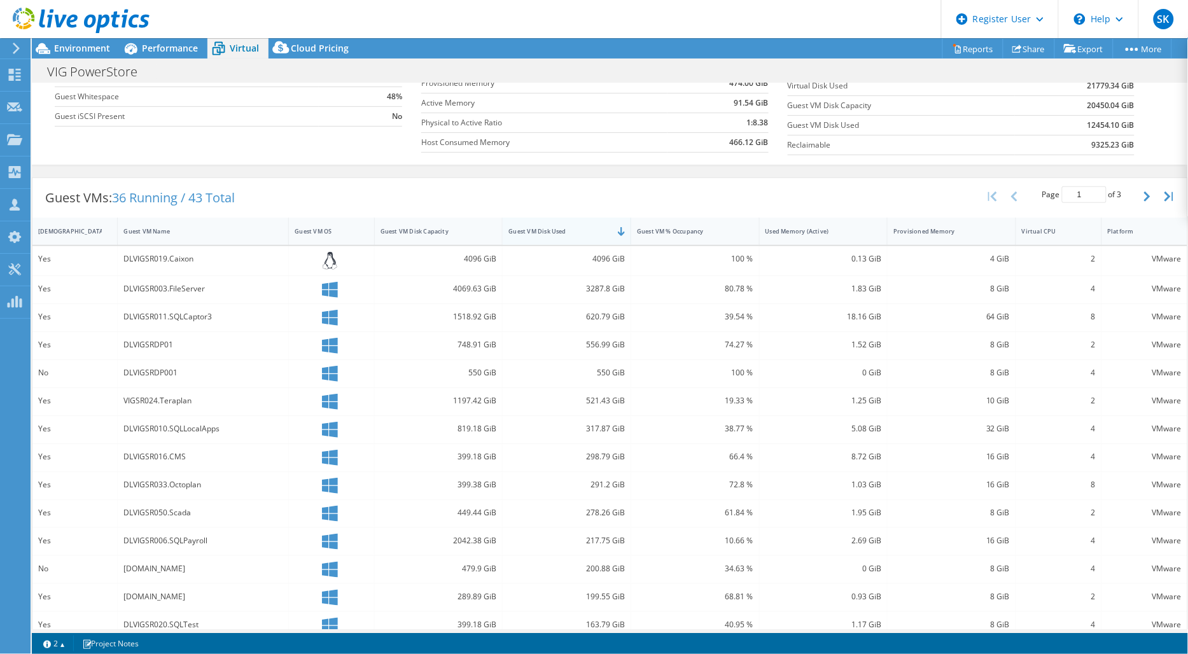
click at [573, 230] on div "Guest VM Disk Used" at bounding box center [559, 231] width 101 height 8
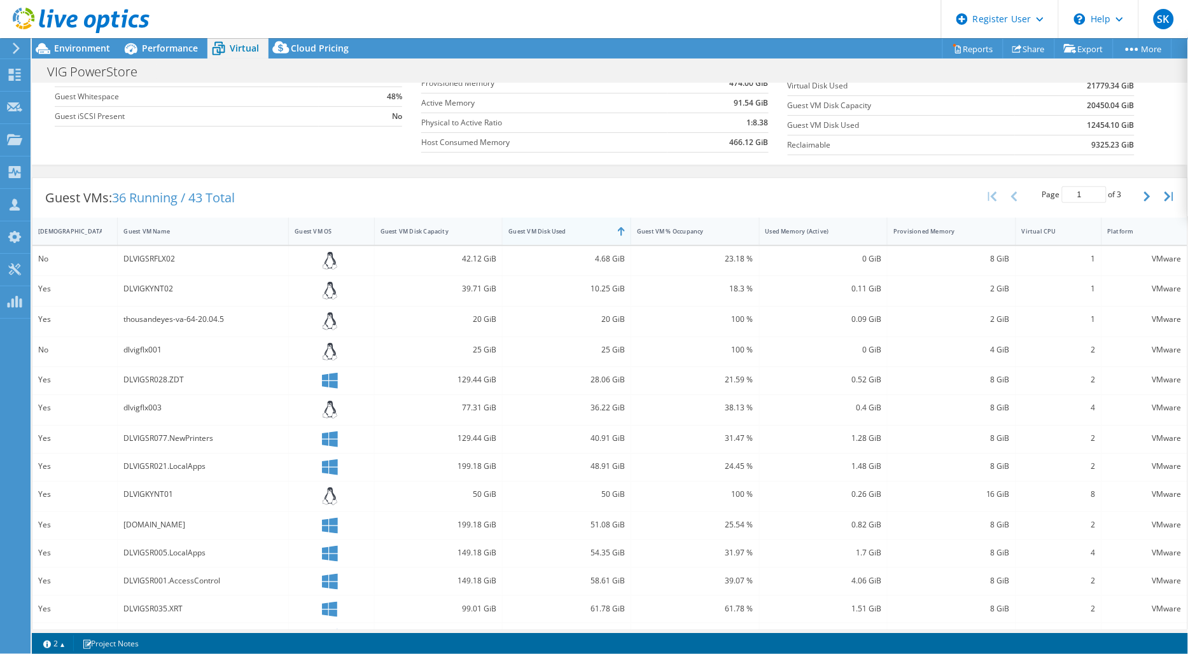
click at [573, 230] on div "Guest VM Disk Used" at bounding box center [559, 231] width 101 height 8
